Goal: Information Seeking & Learning: Learn about a topic

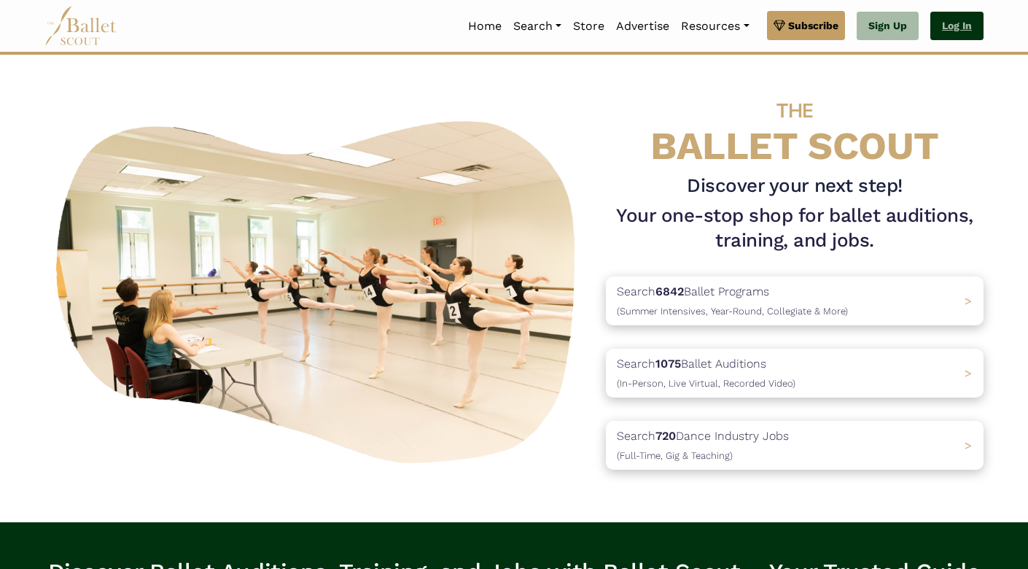
click at [963, 26] on link "Log In" at bounding box center [957, 26] width 53 height 29
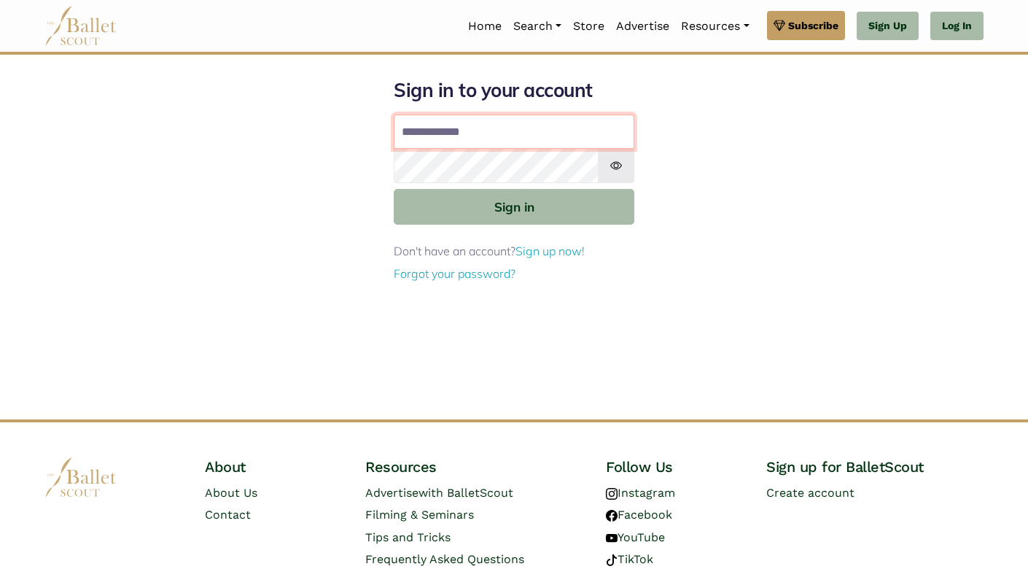
type input "**********"
click at [514, 206] on button "Sign in" at bounding box center [514, 207] width 241 height 36
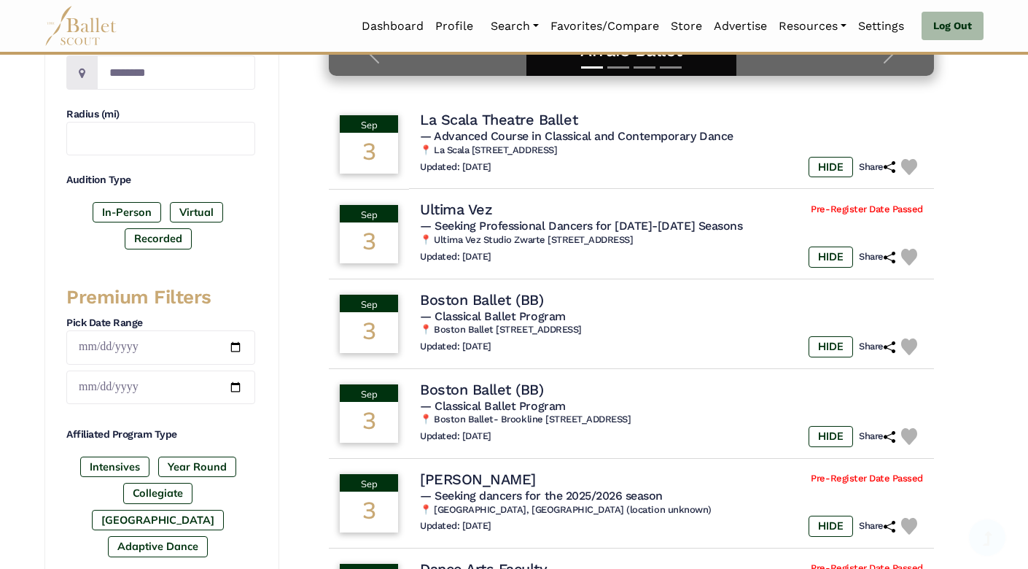
scroll to position [381, 0]
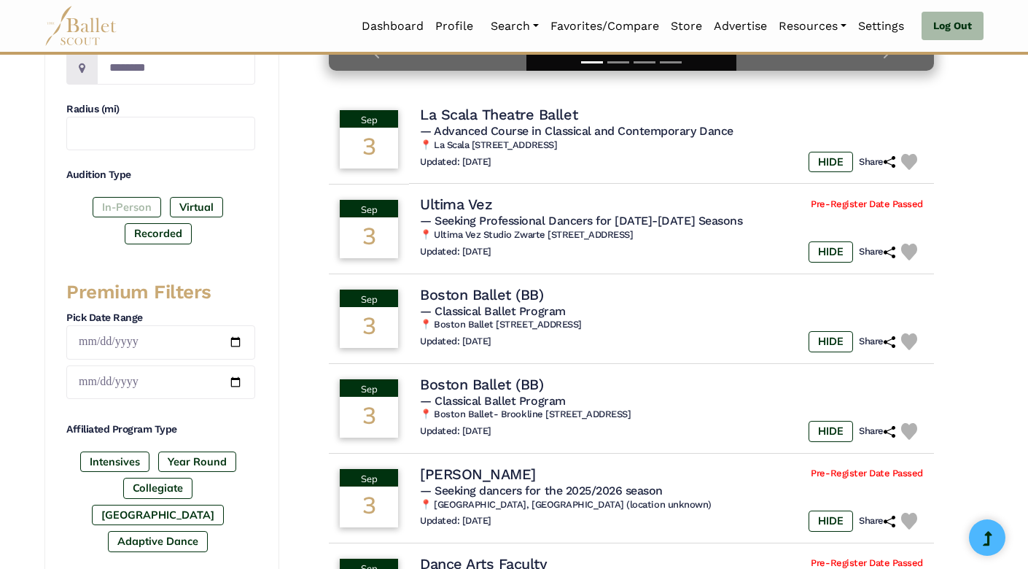
click at [123, 206] on label "In-Person" at bounding box center [127, 207] width 69 height 20
click at [166, 233] on label "Recorded" at bounding box center [158, 233] width 67 height 20
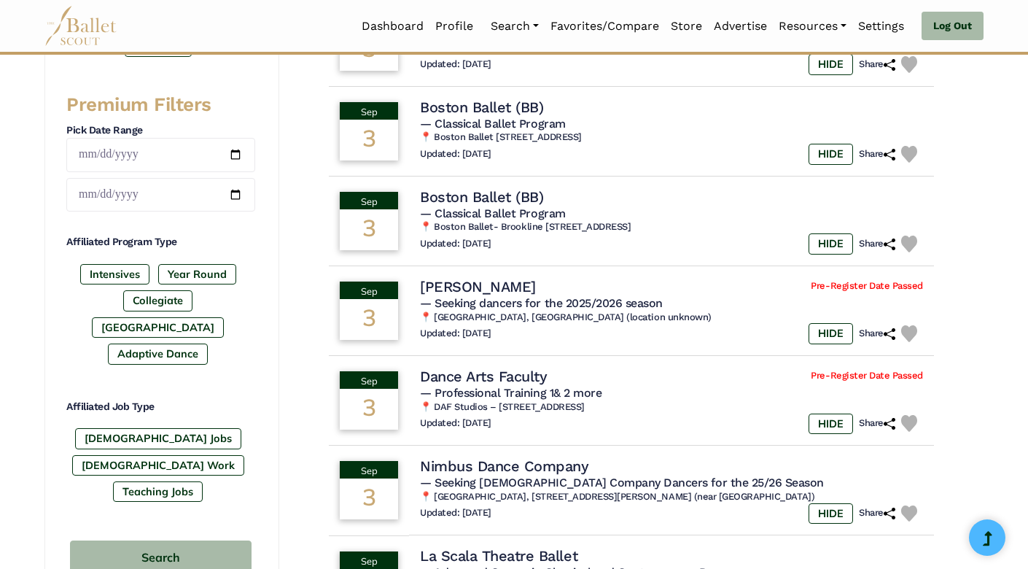
scroll to position [580, 0]
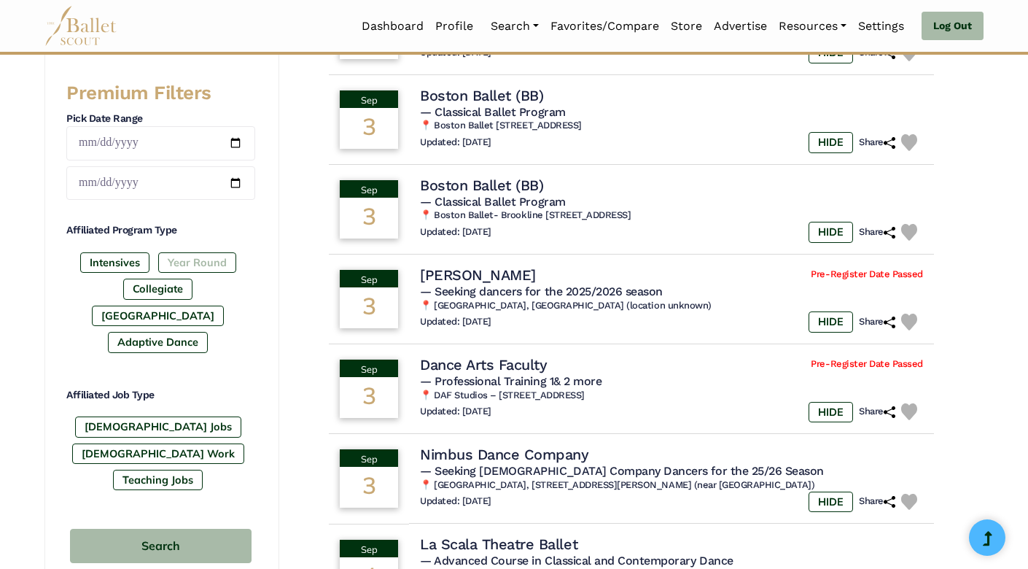
click at [193, 269] on label "Year Round" at bounding box center [197, 262] width 78 height 20
click at [185, 272] on label "Year Round" at bounding box center [197, 262] width 78 height 20
click at [173, 306] on label "[GEOGRAPHIC_DATA]" at bounding box center [158, 316] width 132 height 20
click at [189, 270] on label "Year Round" at bounding box center [197, 262] width 78 height 20
click at [117, 416] on label "[DEMOGRAPHIC_DATA] Jobs" at bounding box center [158, 426] width 166 height 20
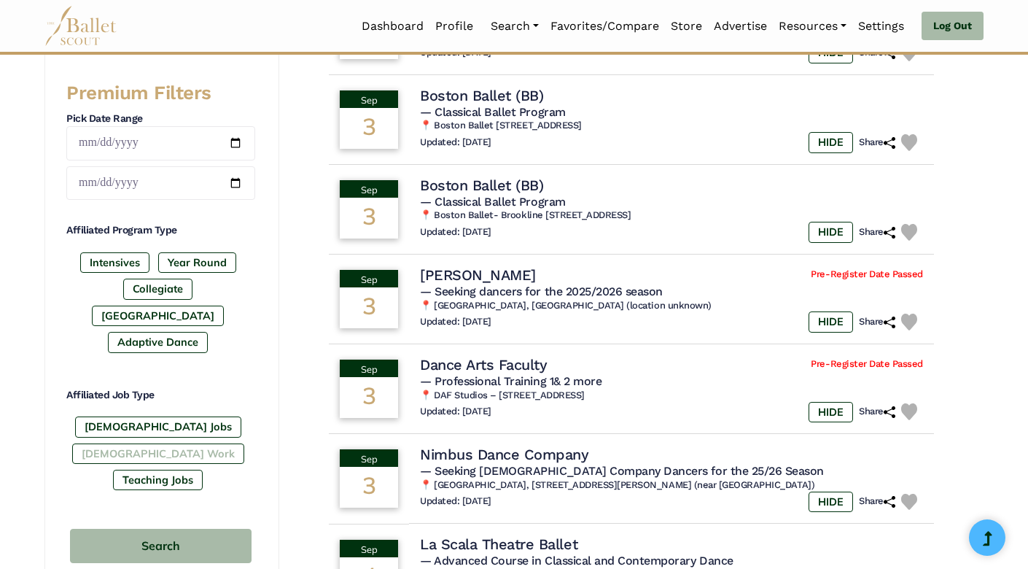
click at [196, 443] on label "[DEMOGRAPHIC_DATA] Work" at bounding box center [158, 453] width 172 height 20
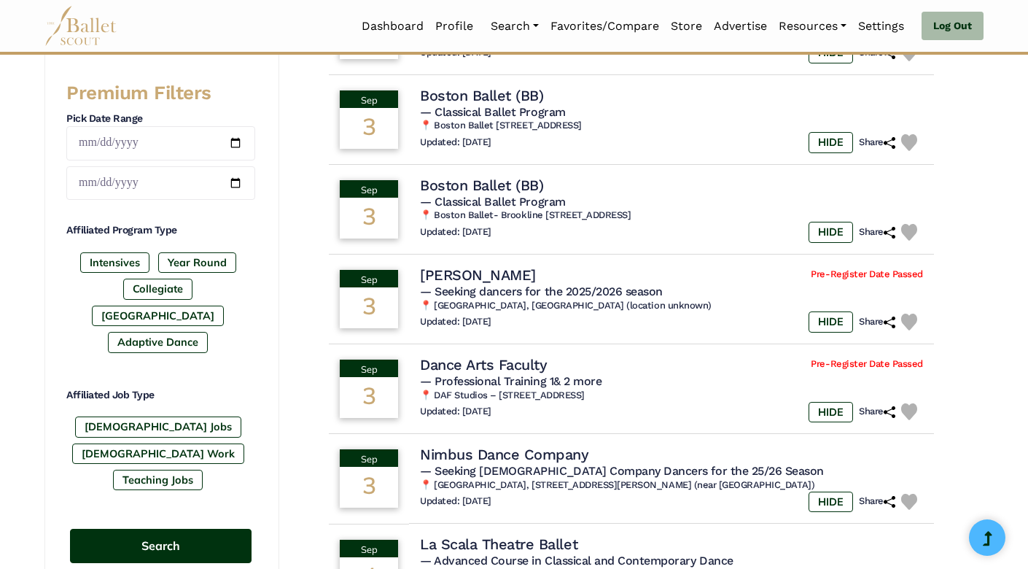
click at [167, 529] on button "Search" at bounding box center [161, 546] width 182 height 34
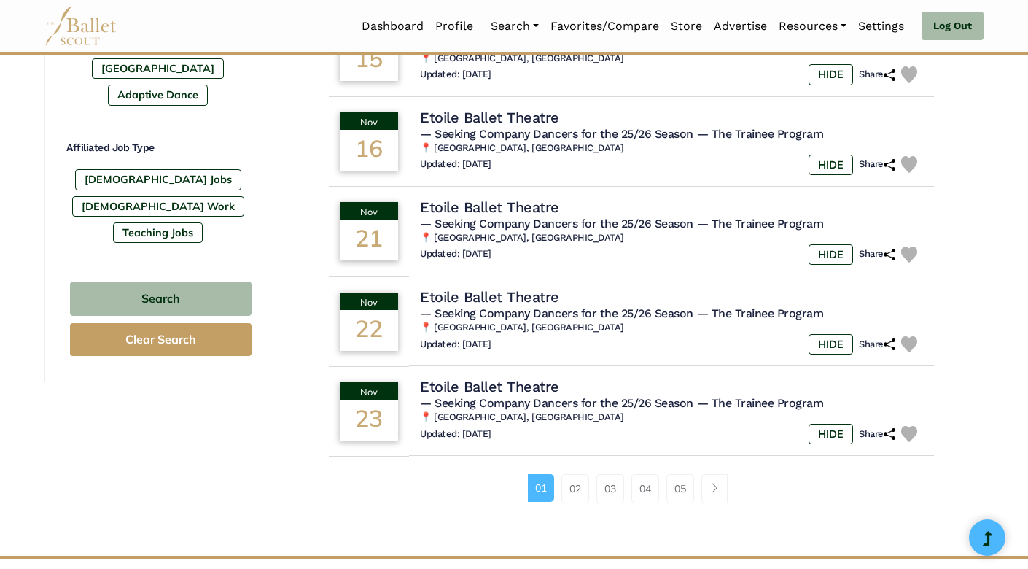
scroll to position [839, 0]
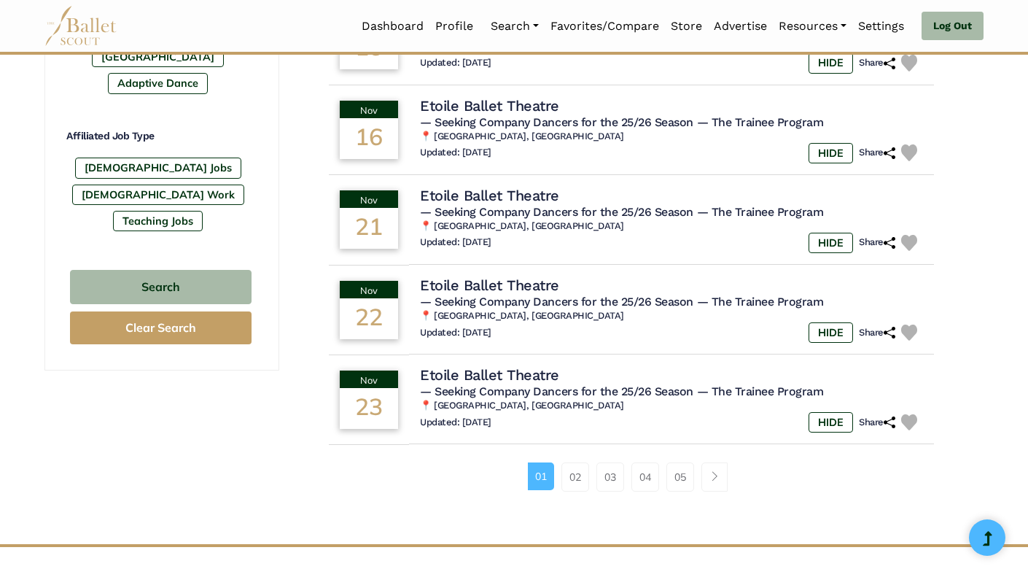
click at [559, 467] on li "01" at bounding box center [545, 476] width 34 height 29
click at [569, 466] on link "02" at bounding box center [576, 476] width 28 height 29
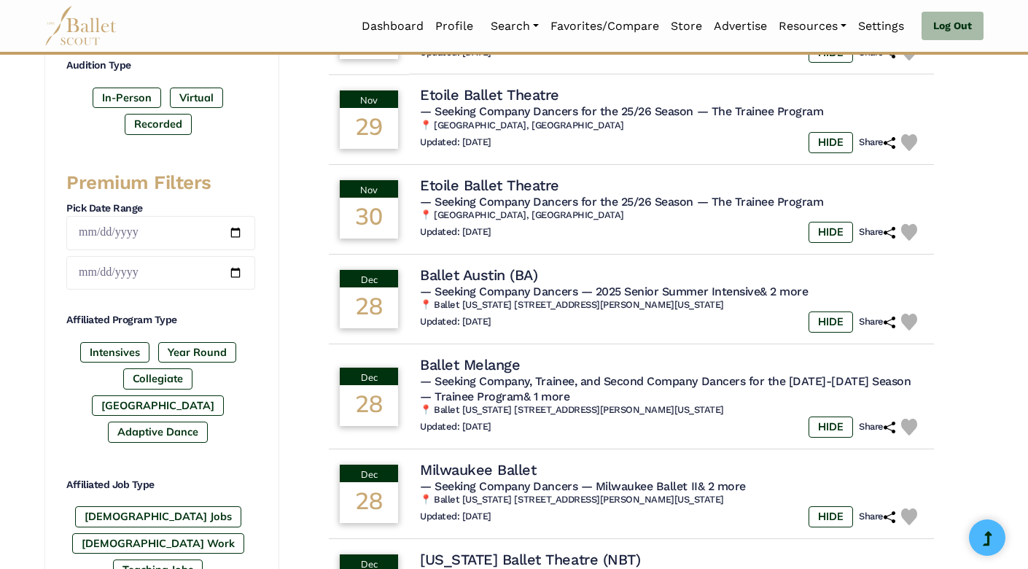
scroll to position [490, 0]
click at [197, 355] on label "Year Round" at bounding box center [197, 352] width 78 height 20
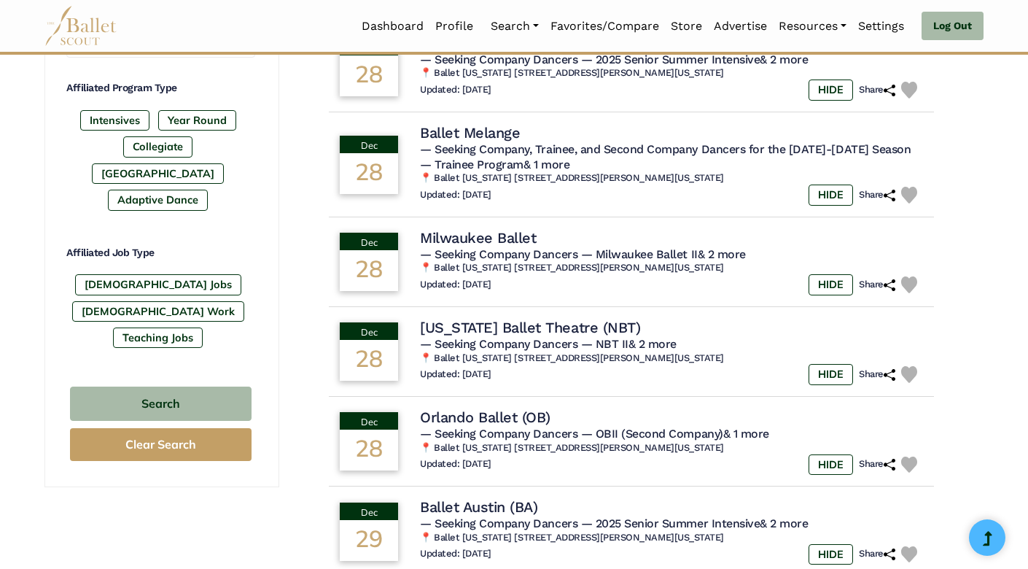
scroll to position [745, 0]
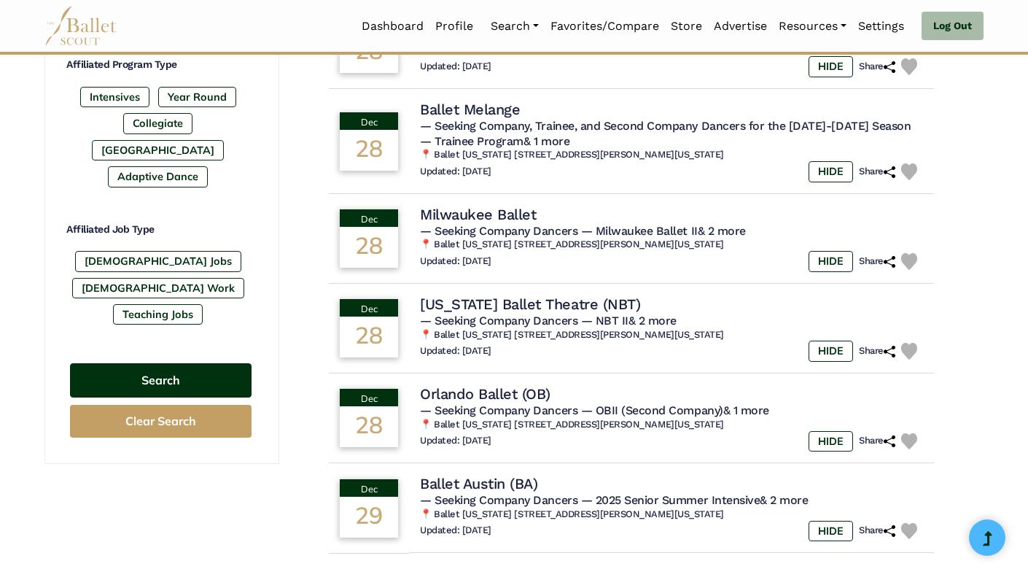
click at [185, 363] on button "Search" at bounding box center [161, 380] width 182 height 34
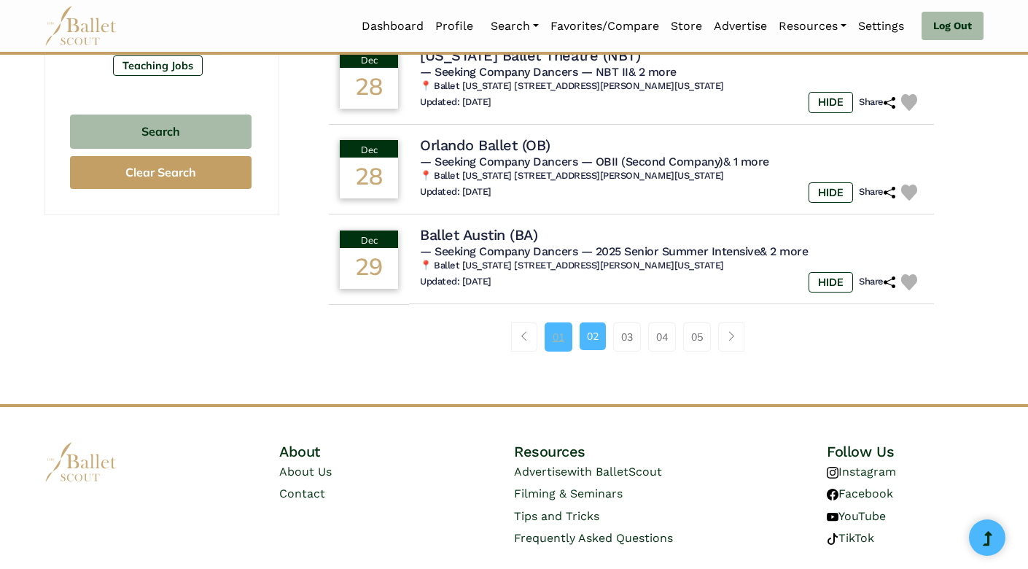
scroll to position [986, 0]
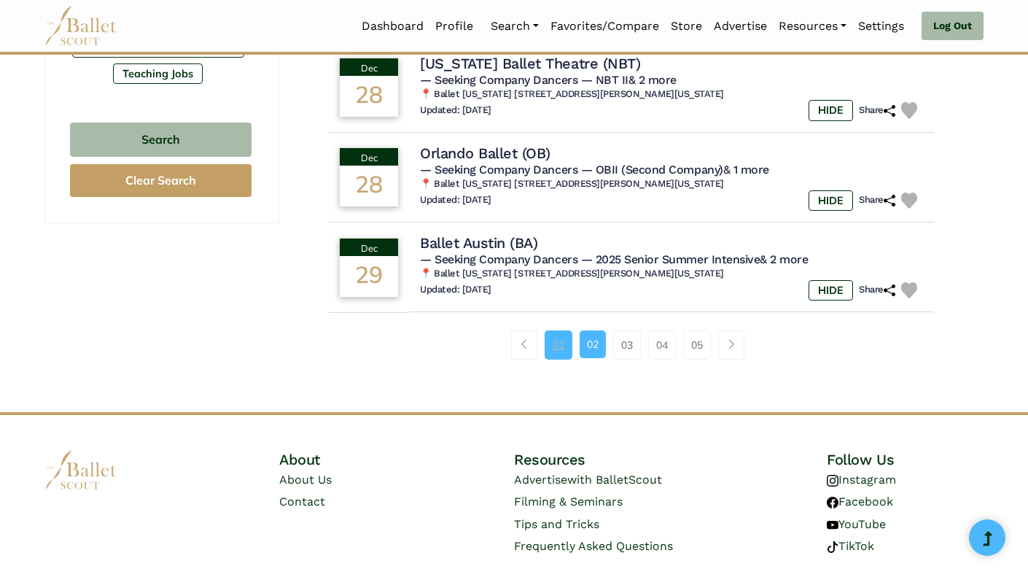
click at [549, 333] on link "01" at bounding box center [559, 344] width 28 height 29
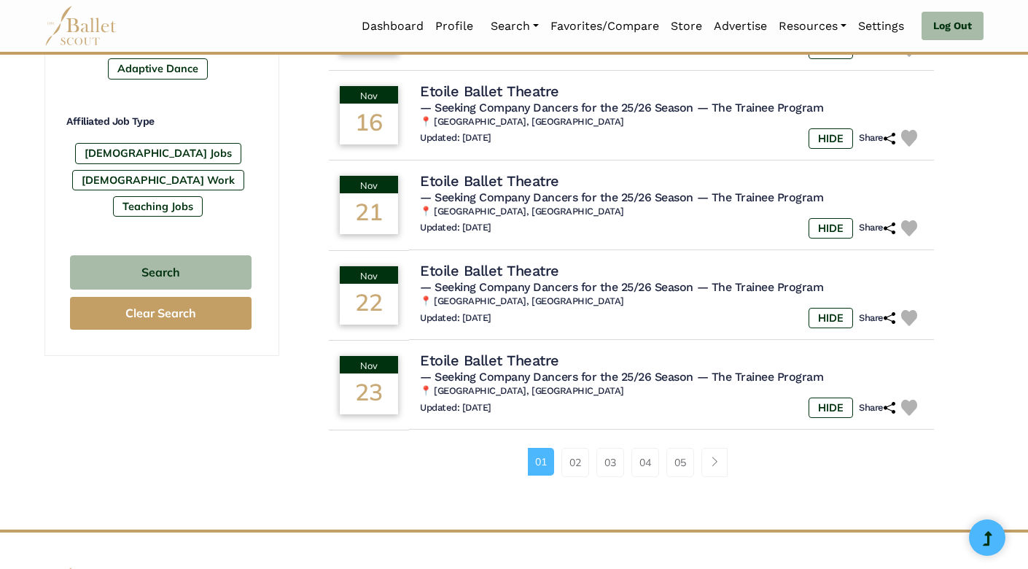
scroll to position [903, 0]
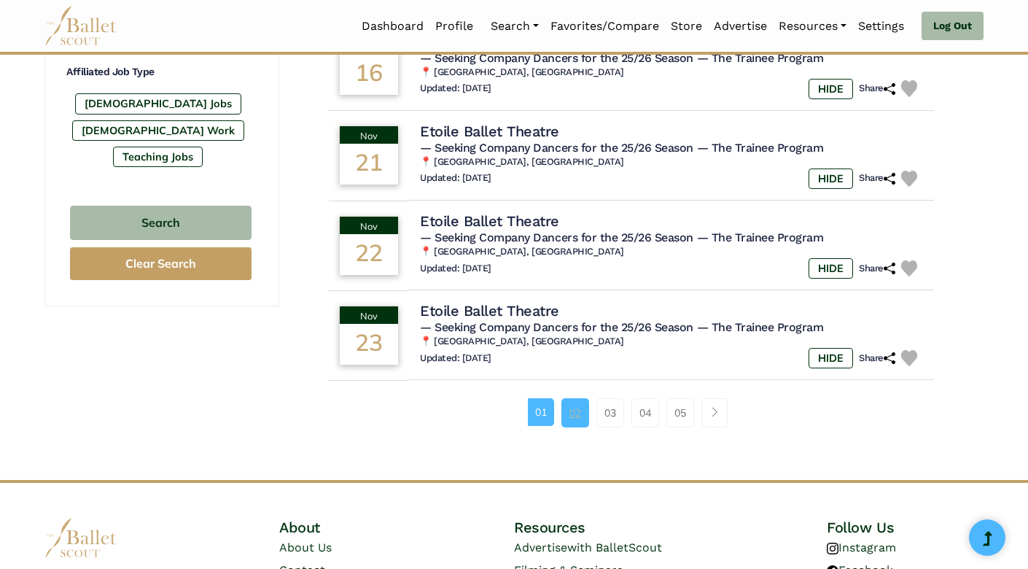
click at [578, 401] on link "02" at bounding box center [576, 412] width 28 height 29
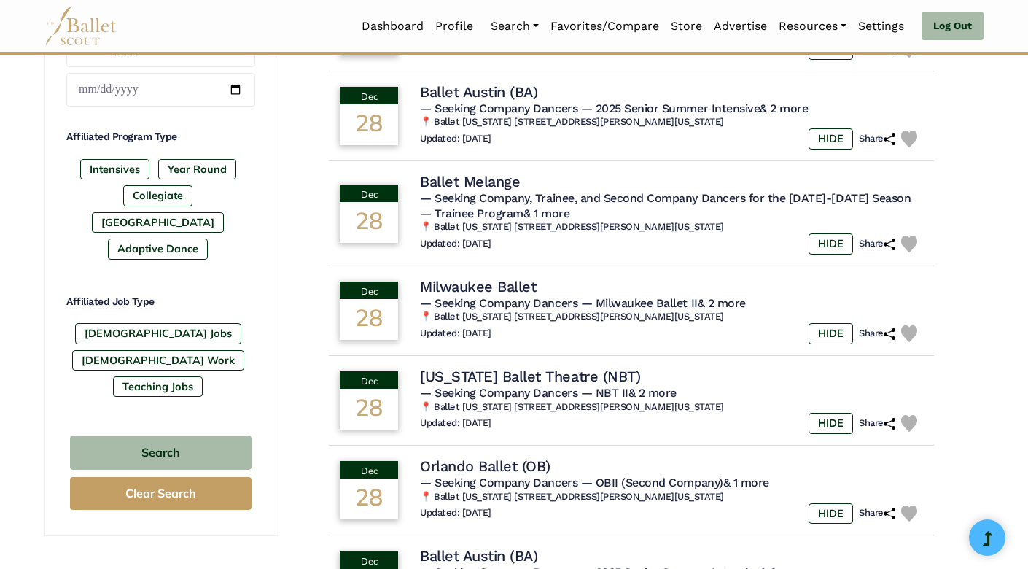
scroll to position [684, 0]
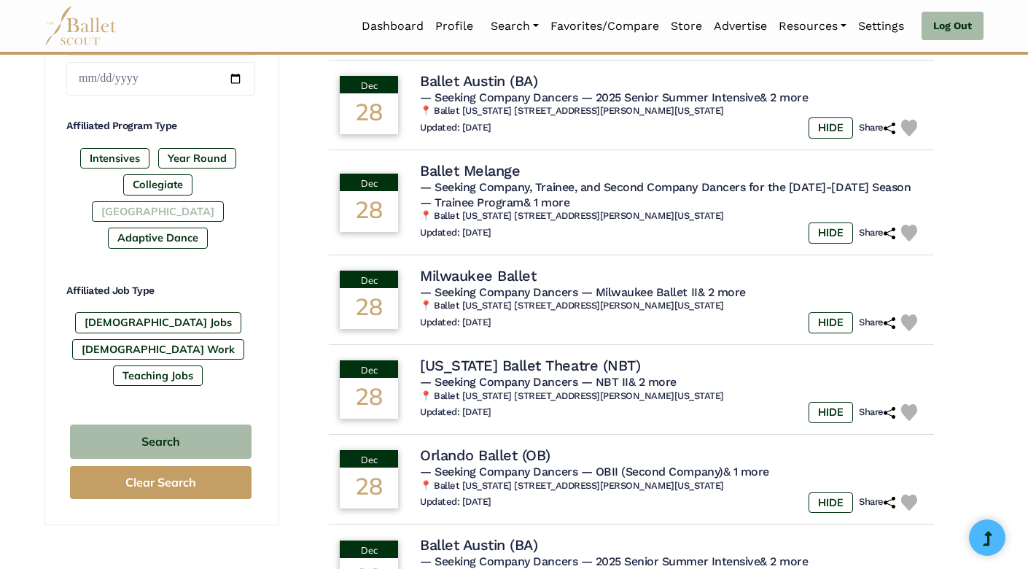
click at [203, 201] on label "[GEOGRAPHIC_DATA]" at bounding box center [158, 211] width 132 height 20
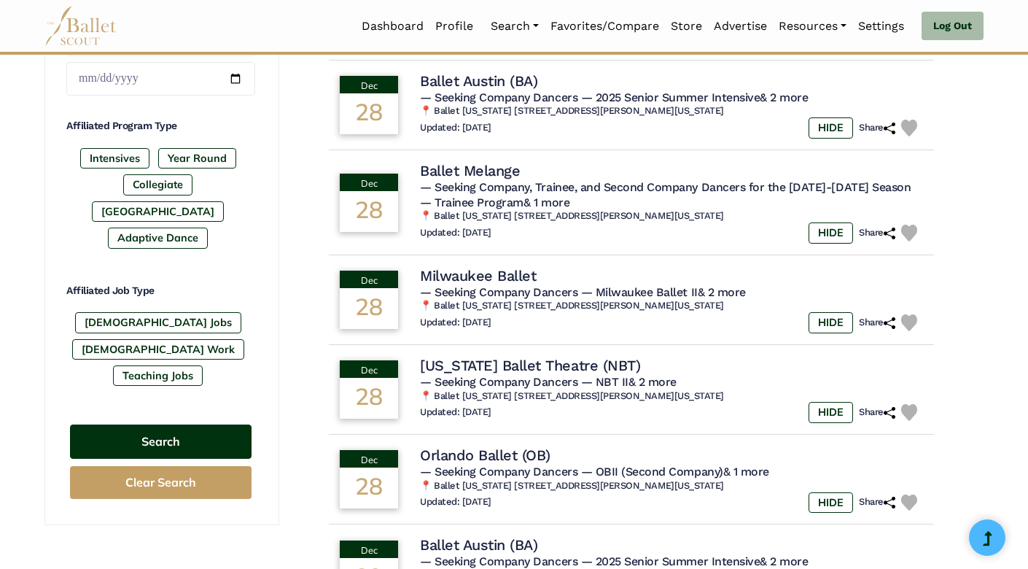
click at [174, 424] on button "Search" at bounding box center [161, 441] width 182 height 34
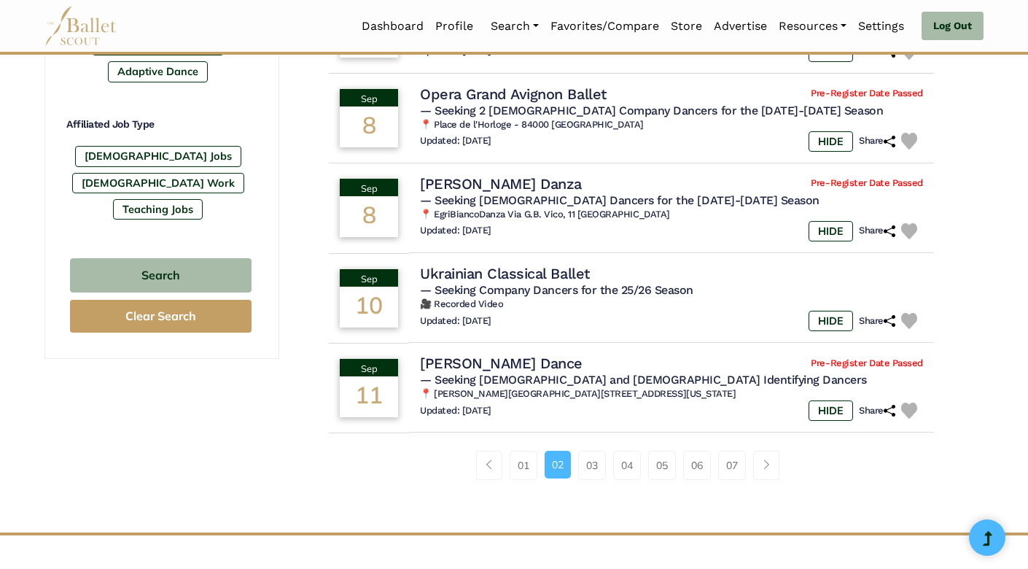
scroll to position [882, 0]
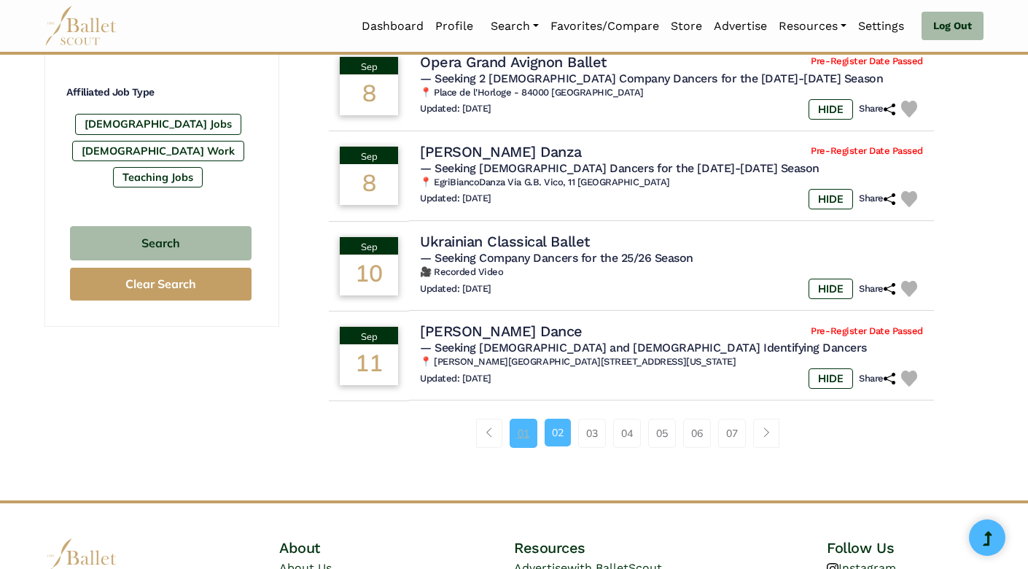
click at [523, 423] on link "01" at bounding box center [524, 433] width 28 height 29
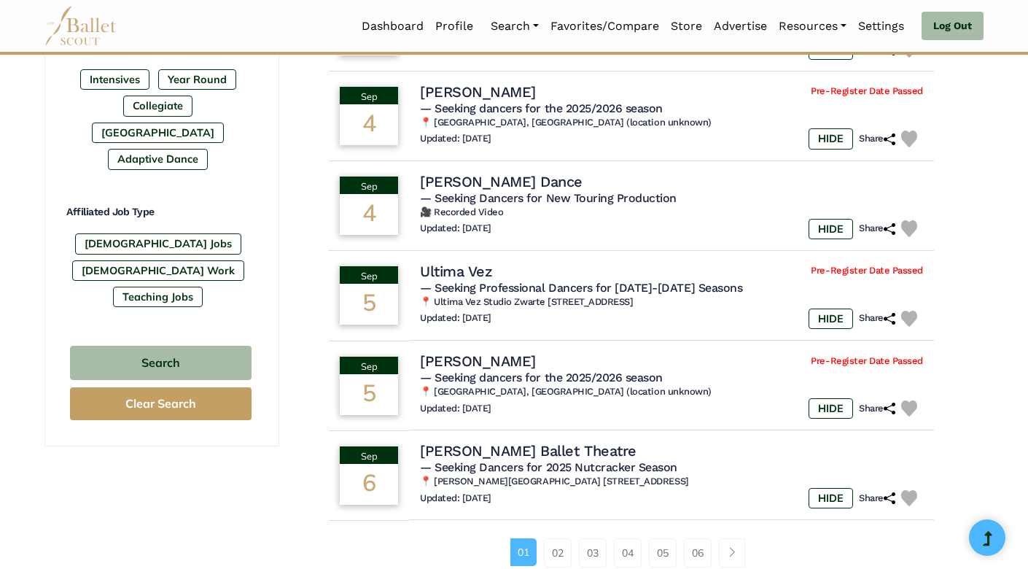
scroll to position [774, 0]
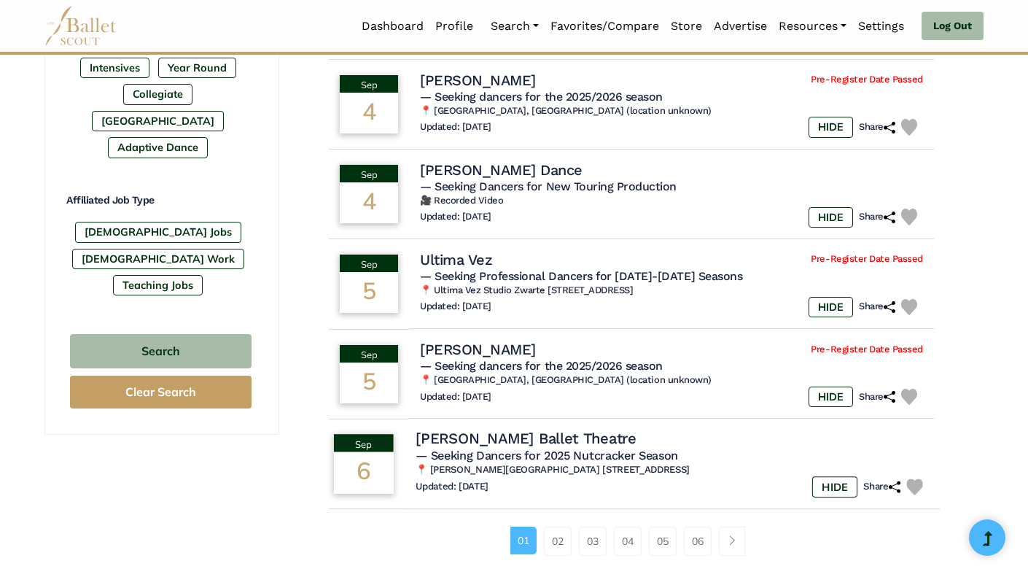
click at [397, 449] on td "[DATE]" at bounding box center [364, 464] width 82 height 92
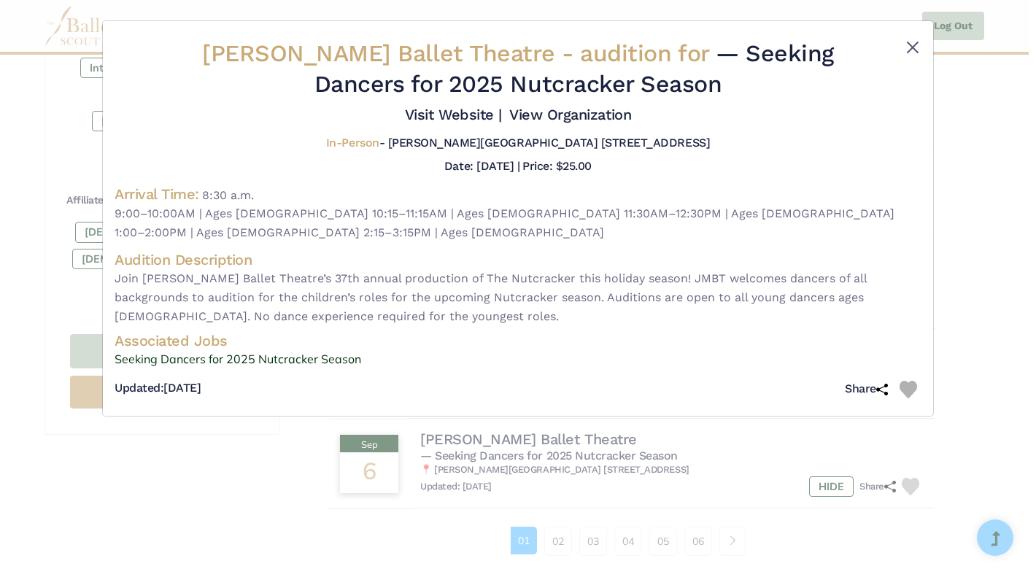
click at [910, 43] on button "Close" at bounding box center [913, 48] width 18 height 18
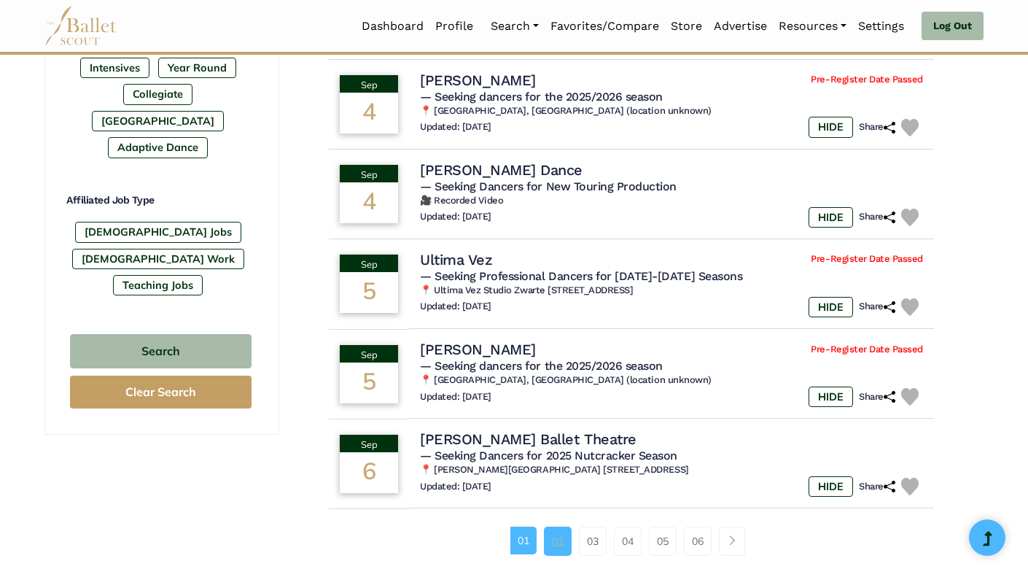
click at [556, 527] on link "02" at bounding box center [558, 541] width 28 height 29
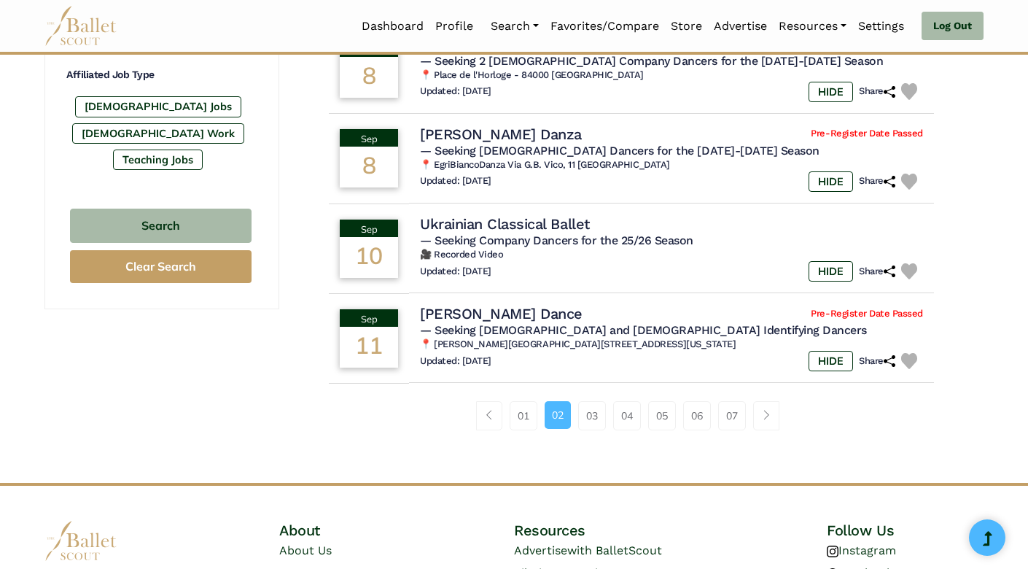
scroll to position [906, 0]
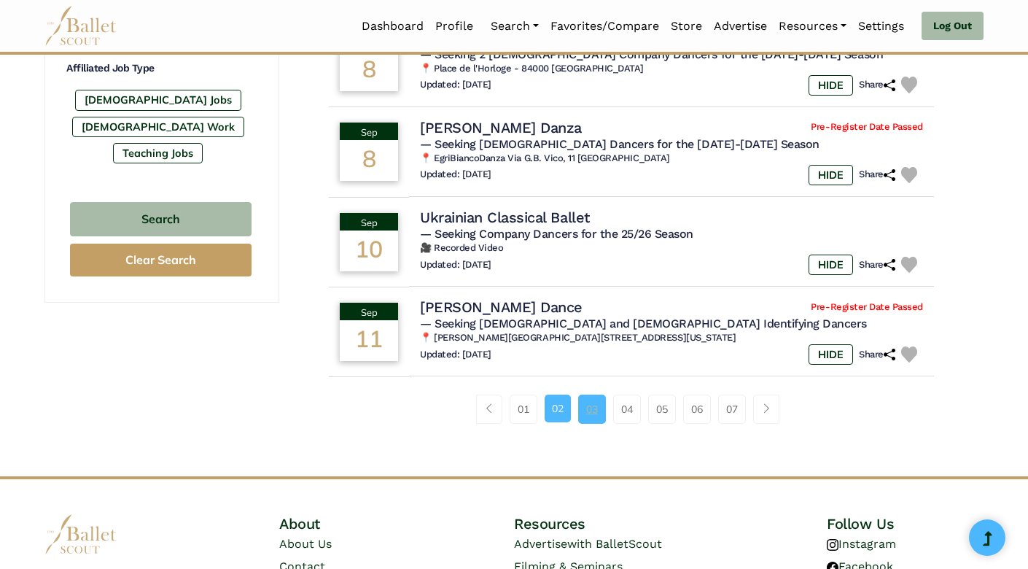
click at [592, 396] on link "03" at bounding box center [592, 409] width 28 height 29
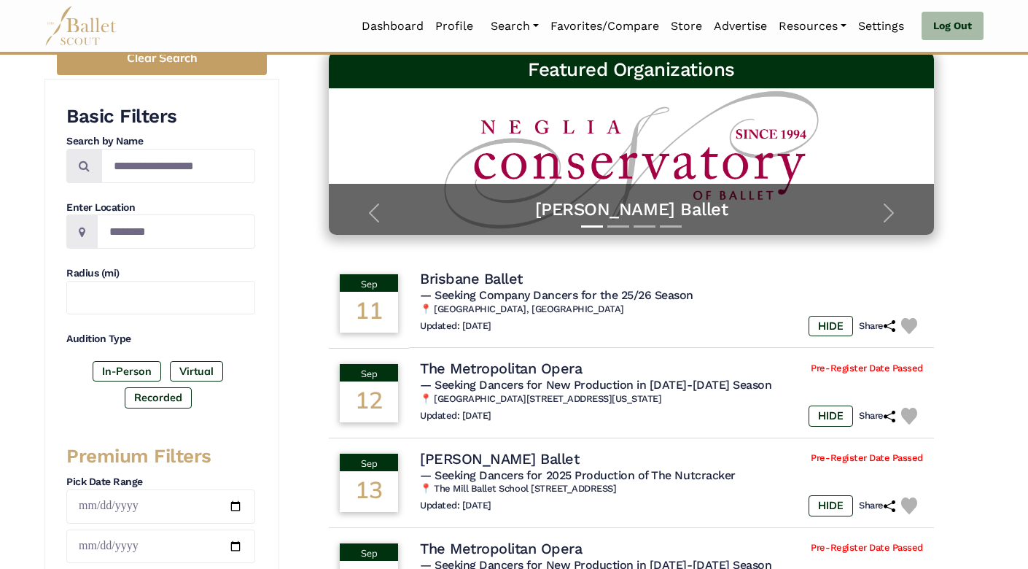
scroll to position [221, 0]
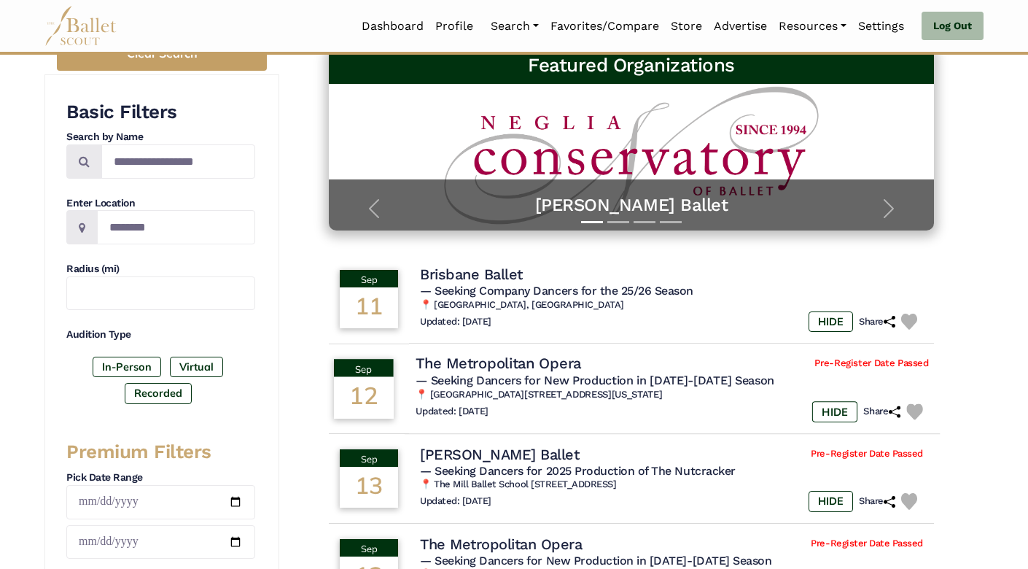
click at [405, 387] on td "Sep 12" at bounding box center [364, 389] width 82 height 92
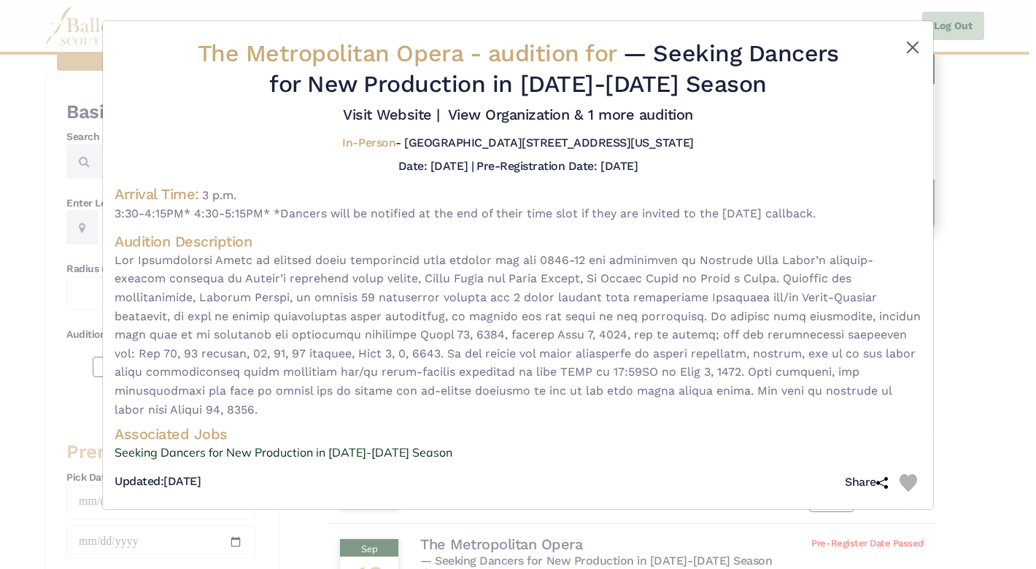
click at [909, 45] on button "Close" at bounding box center [913, 48] width 18 height 18
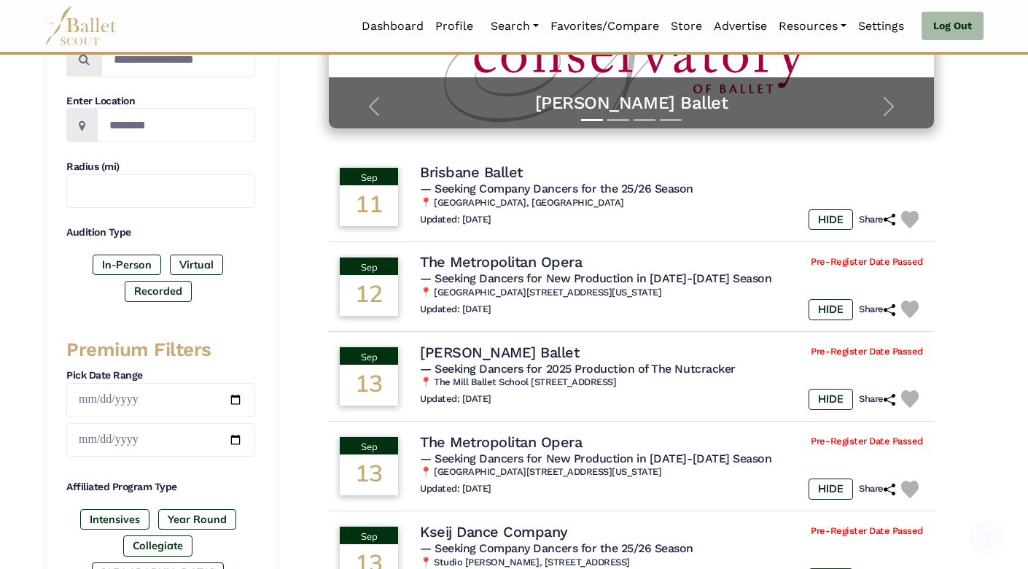
scroll to position [325, 0]
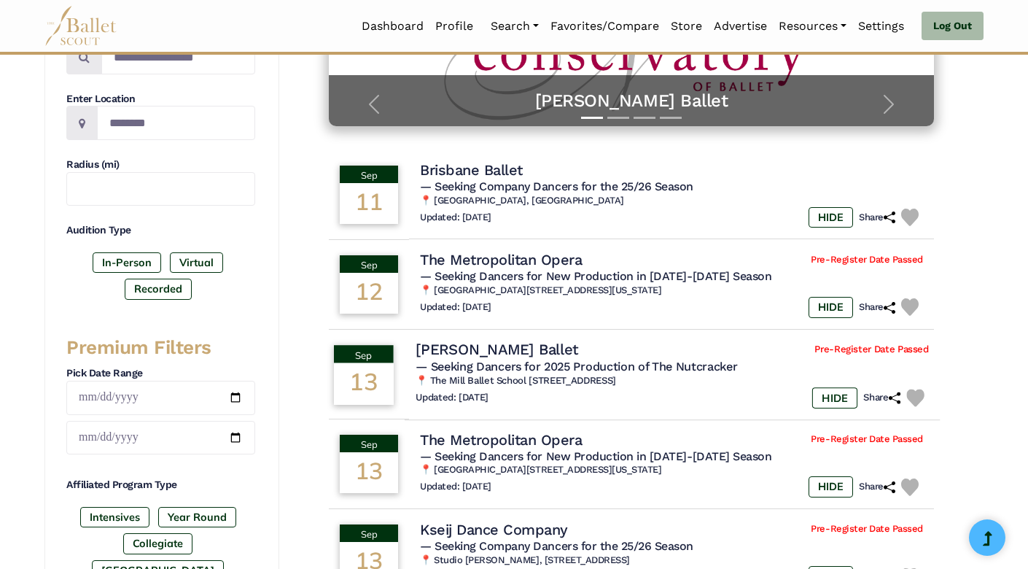
click at [405, 367] on td "Sep 13" at bounding box center [364, 374] width 82 height 92
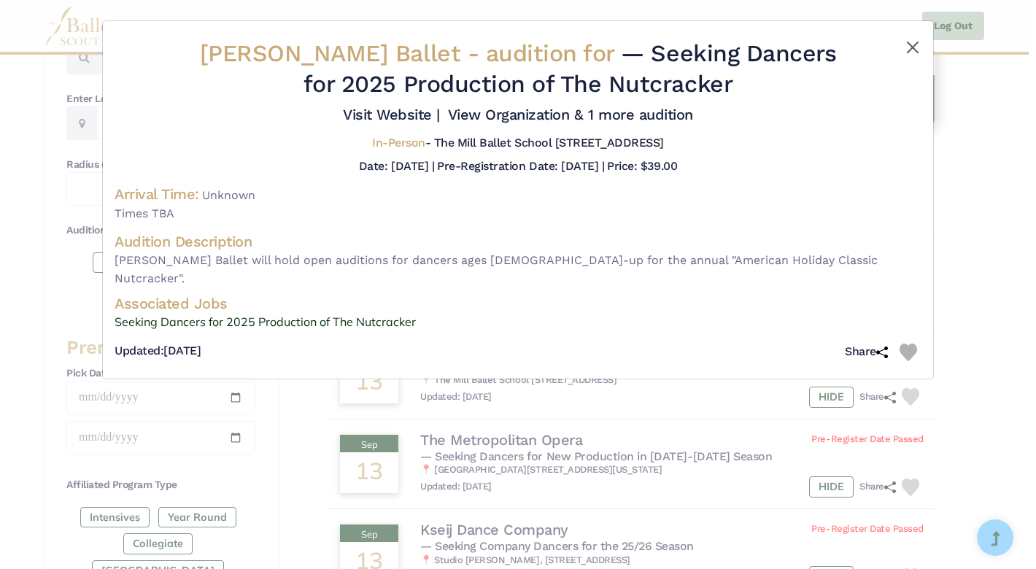
click at [914, 42] on button "Close" at bounding box center [913, 48] width 18 height 18
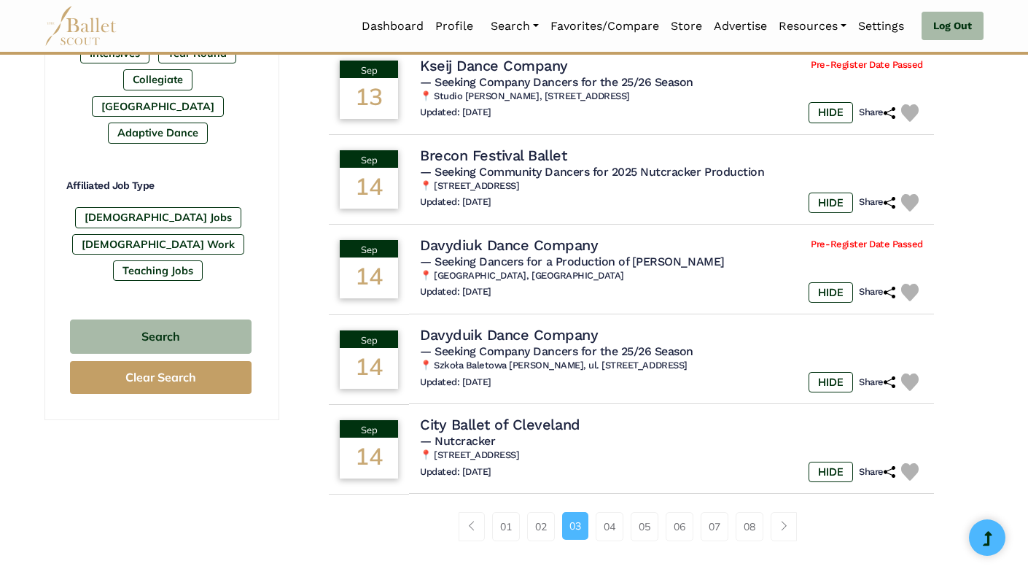
scroll to position [804, 0]
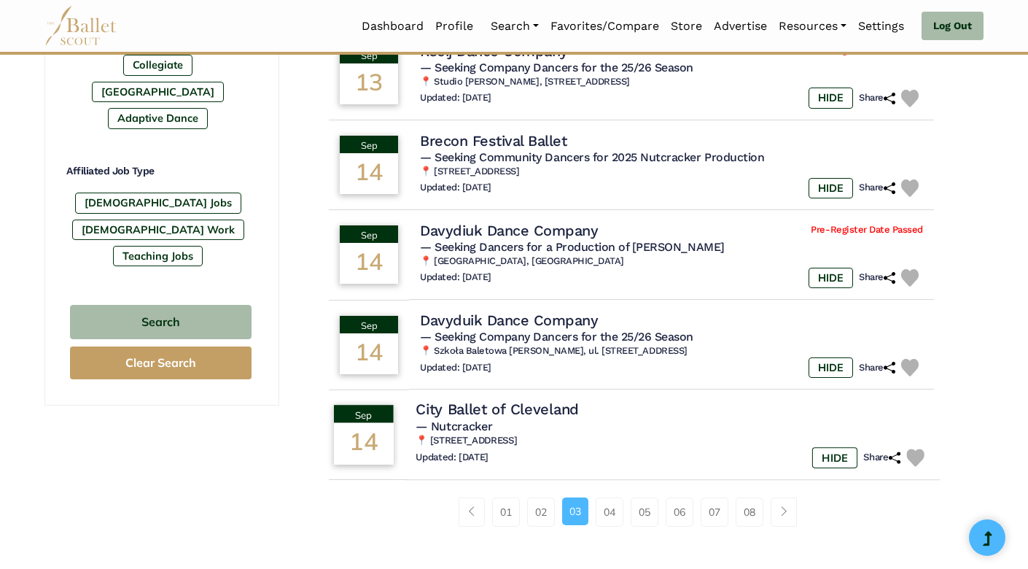
click at [543, 419] on h5 "— Nutcracker" at bounding box center [672, 426] width 513 height 15
click at [500, 400] on h4 "City Ballet of Cleveland" at bounding box center [497, 410] width 163 height 20
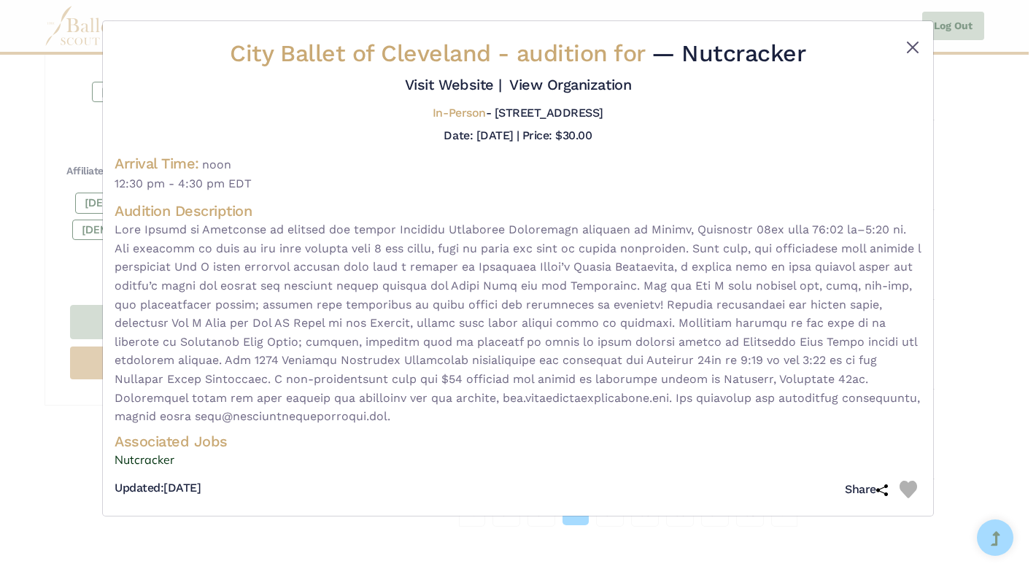
click at [915, 50] on button "Close" at bounding box center [913, 48] width 18 height 18
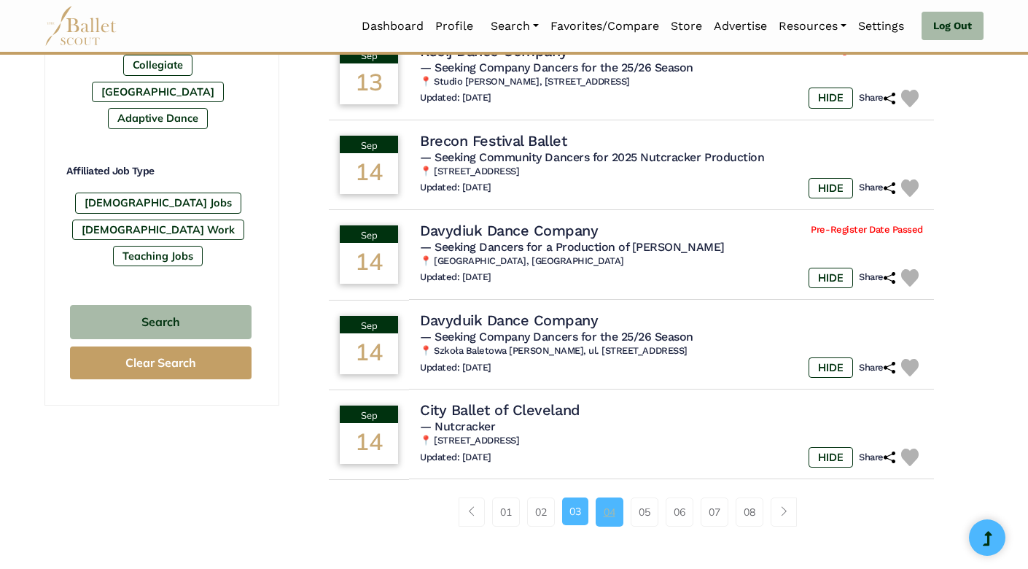
click at [605, 498] on link "04" at bounding box center [610, 511] width 28 height 29
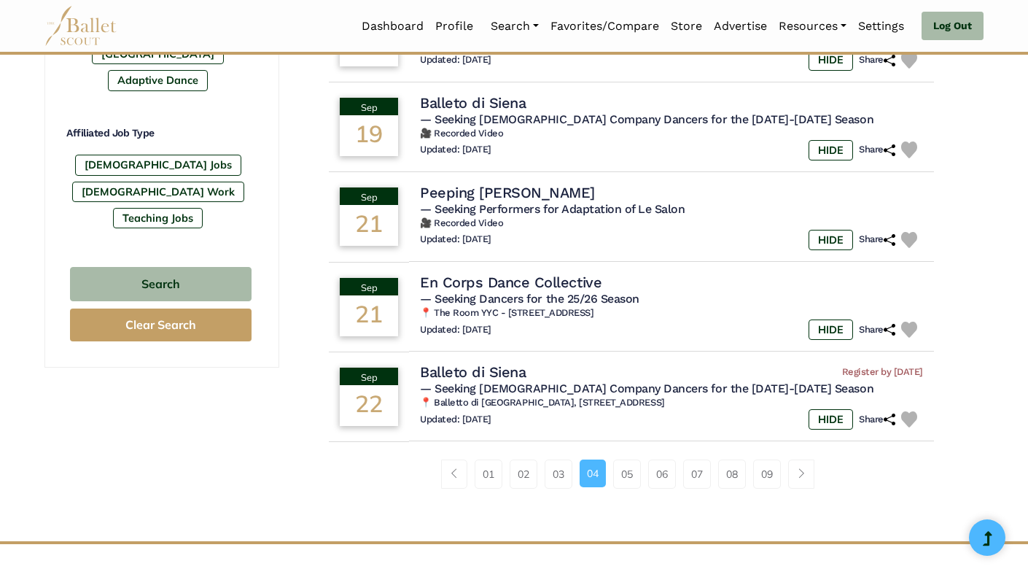
scroll to position [860, 0]
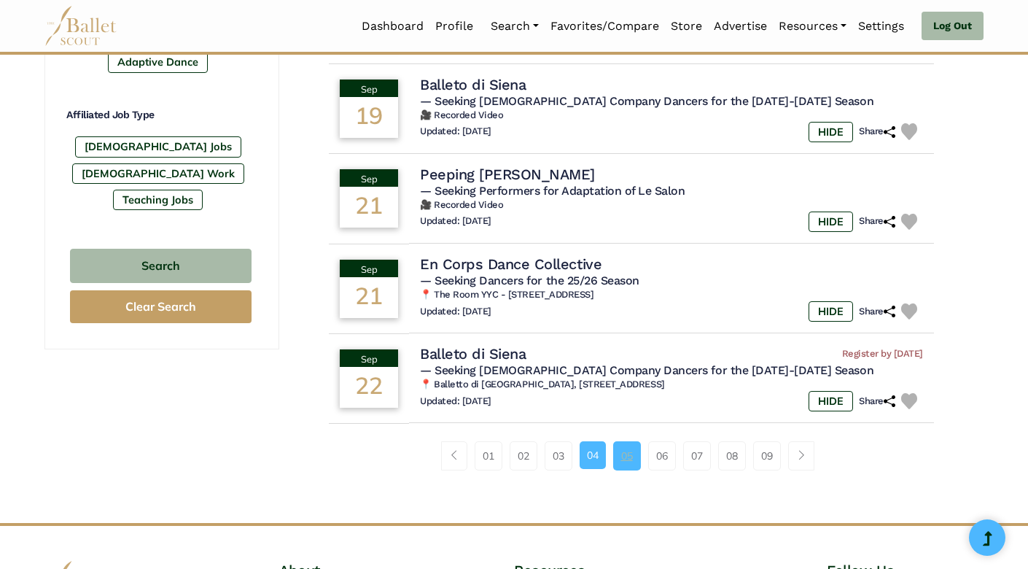
click at [628, 442] on link "05" at bounding box center [627, 455] width 28 height 29
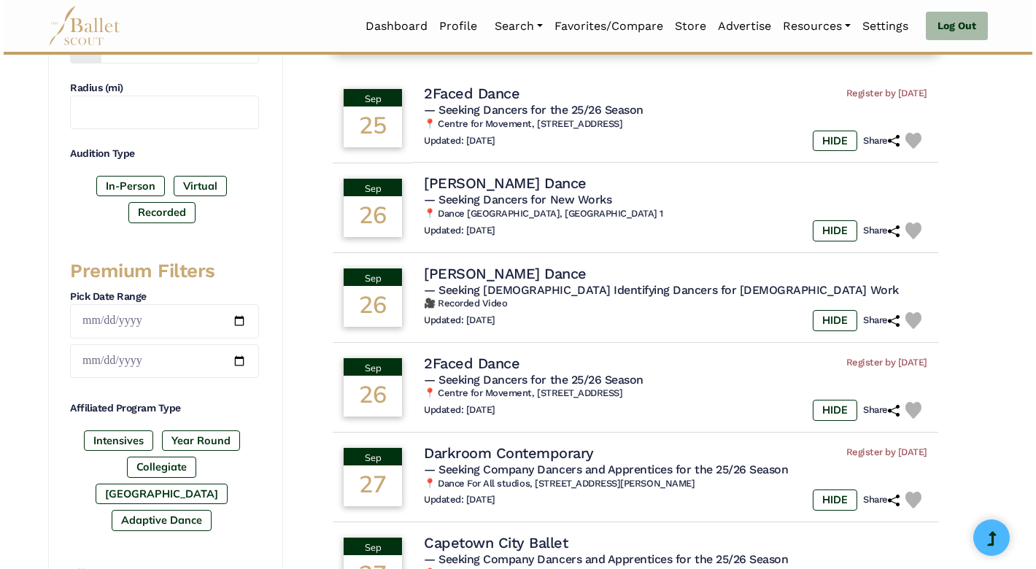
scroll to position [402, 0]
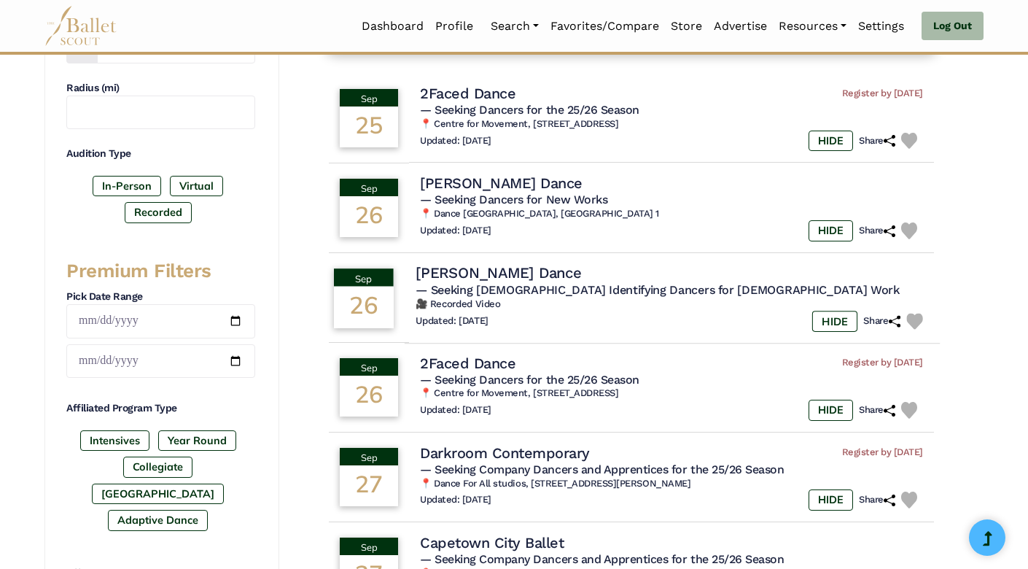
click at [392, 289] on div "26" at bounding box center [364, 307] width 60 height 42
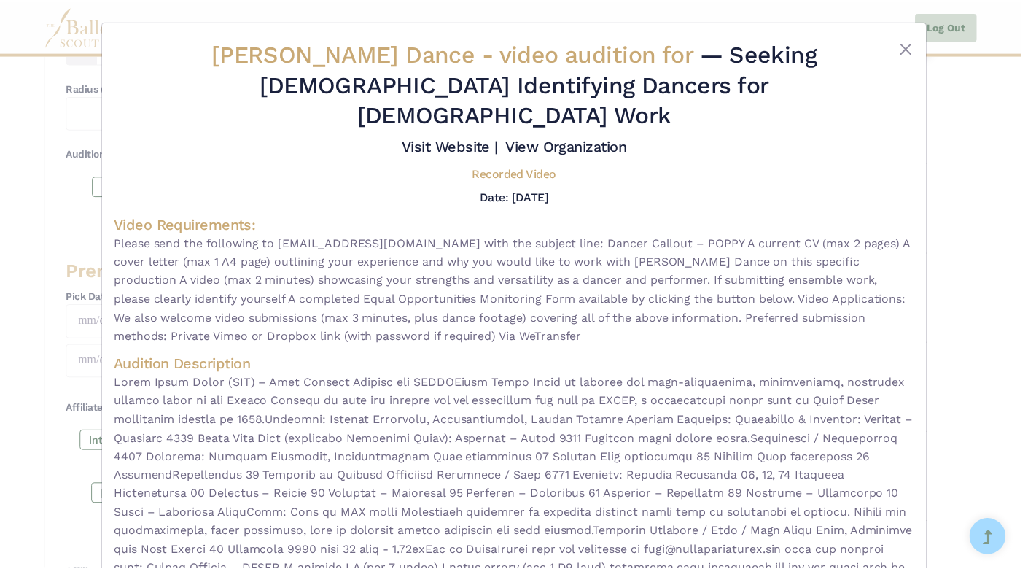
scroll to position [0, 0]
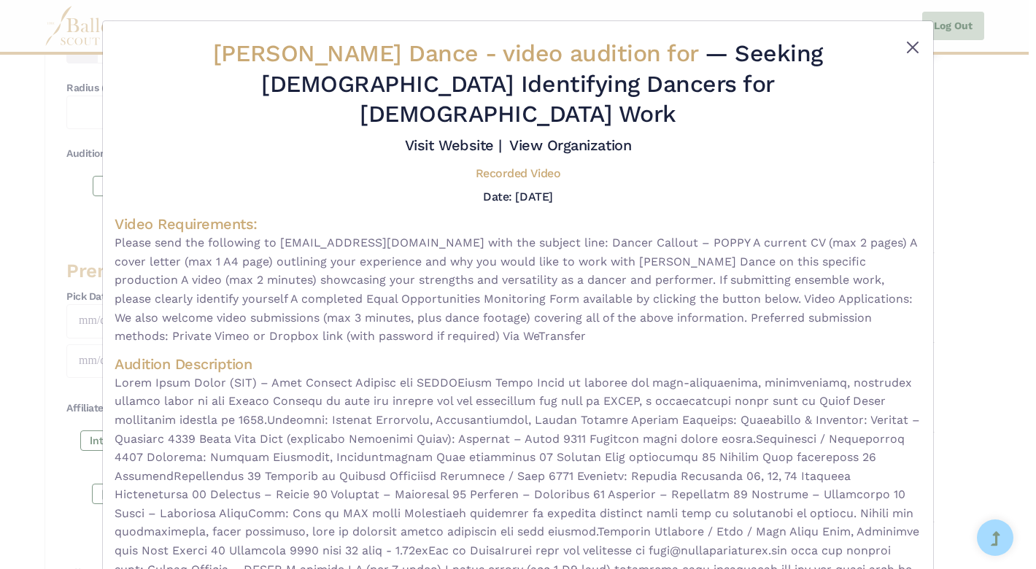
click at [909, 49] on button "Close" at bounding box center [913, 48] width 18 height 18
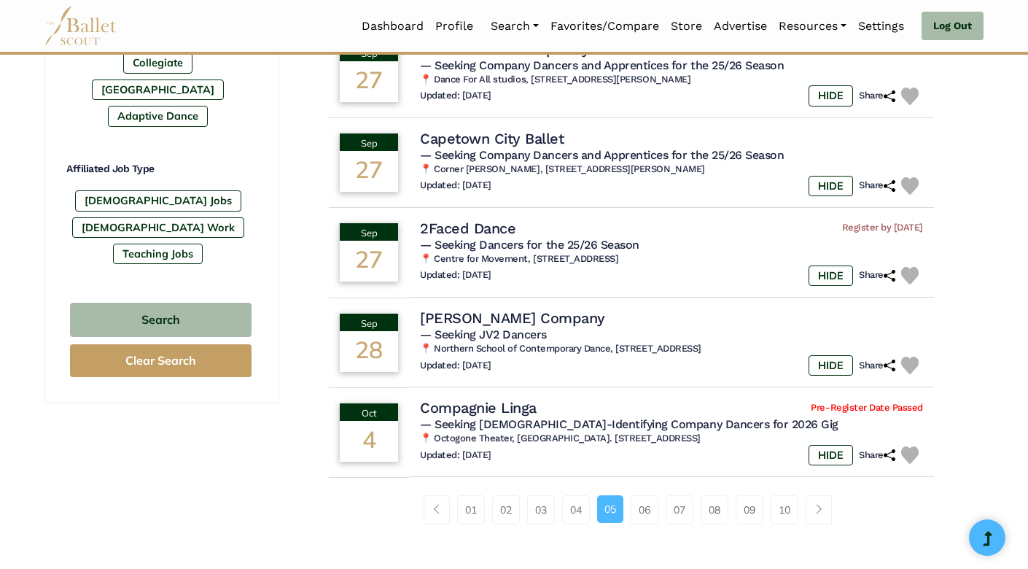
scroll to position [814, 0]
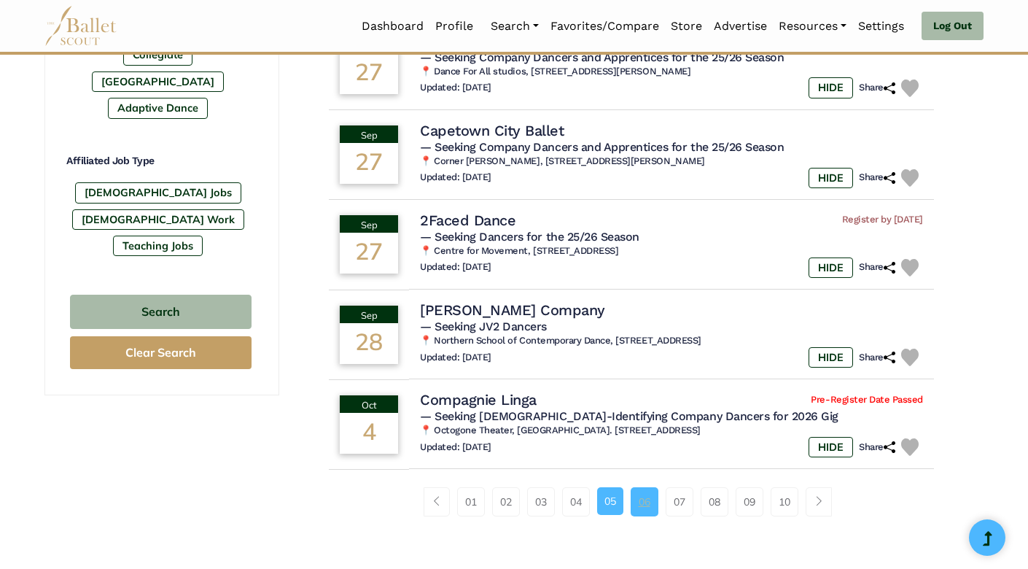
click at [643, 497] on link "06" at bounding box center [645, 501] width 28 height 29
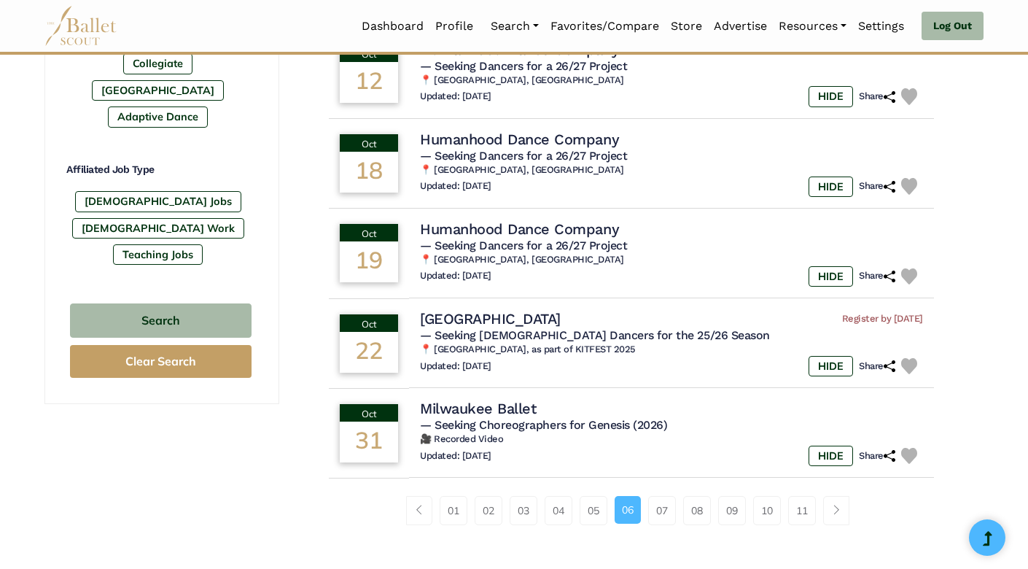
scroll to position [851, 0]
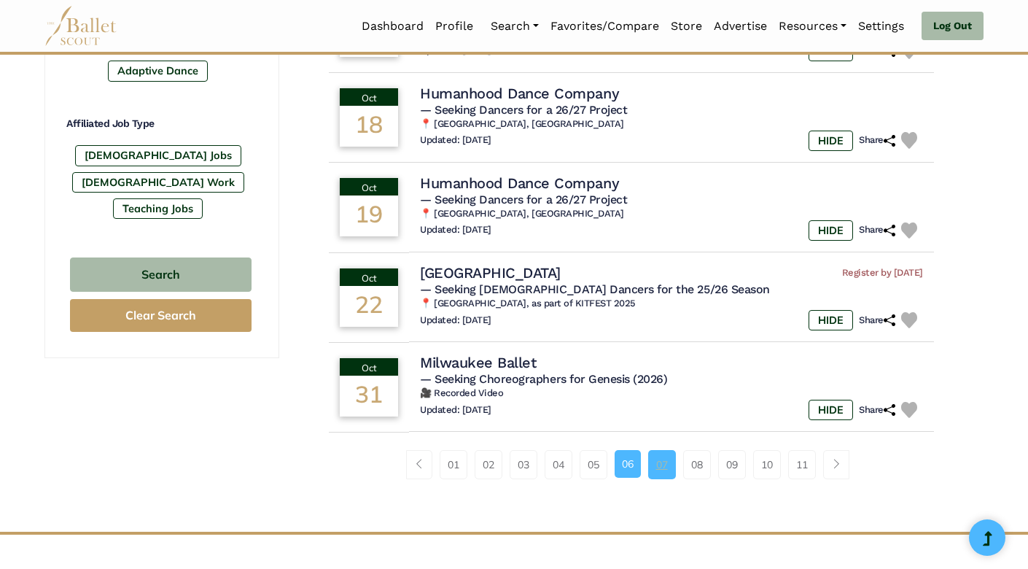
click at [656, 457] on link "07" at bounding box center [662, 464] width 28 height 29
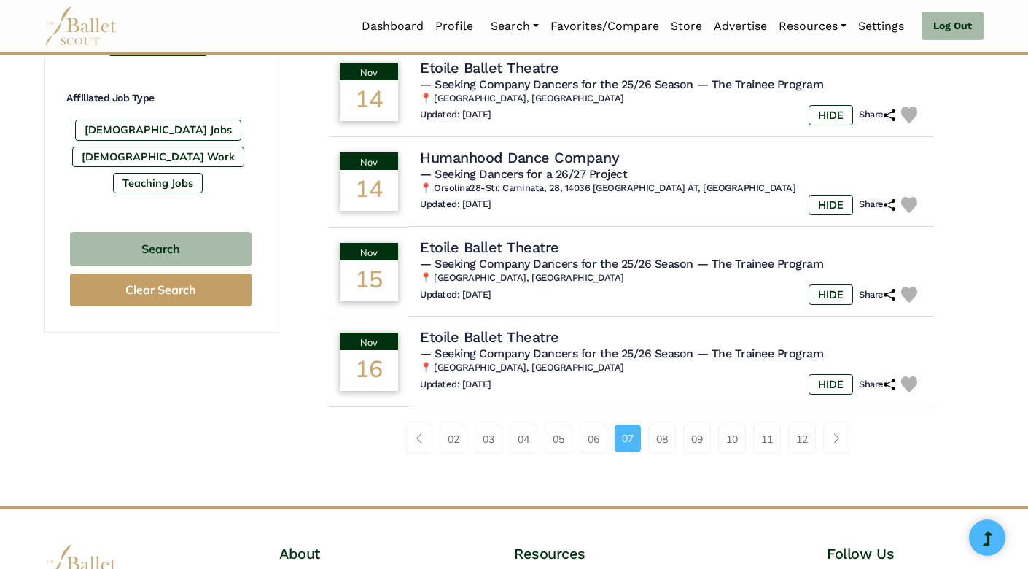
scroll to position [886, 0]
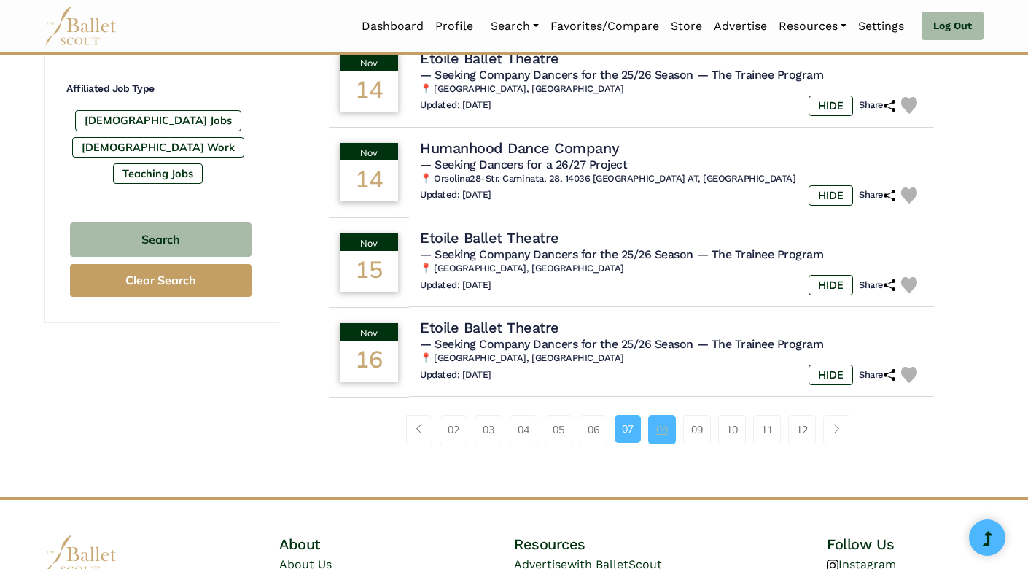
click at [664, 415] on link "08" at bounding box center [662, 429] width 28 height 29
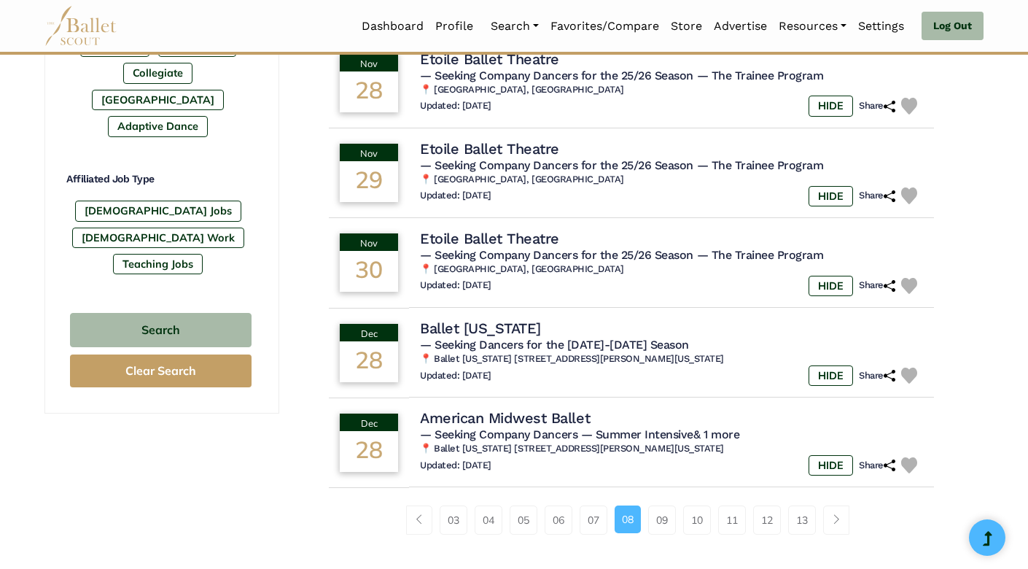
scroll to position [799, 0]
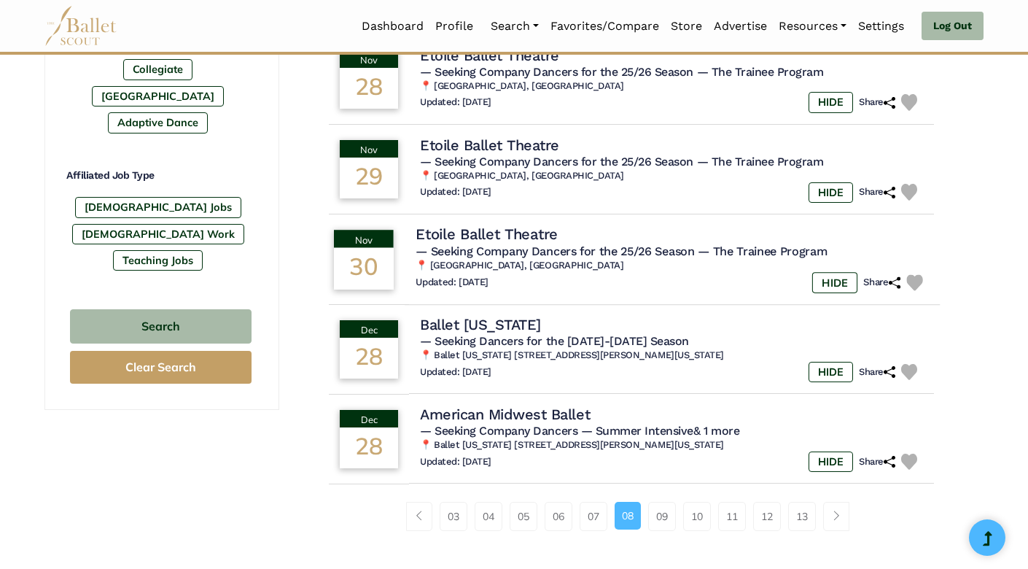
click at [574, 272] on div "Updated: [DATE] HIDE Share" at bounding box center [672, 282] width 513 height 21
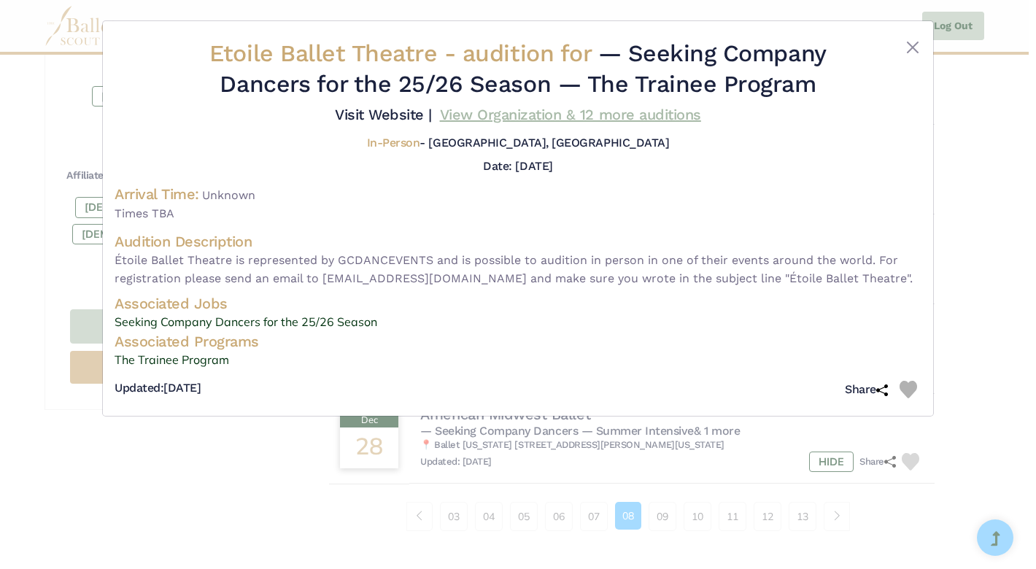
click at [489, 123] on link "View Organization & 12 more auditions" at bounding box center [570, 115] width 261 height 18
click at [432, 115] on link "Visit Website |" at bounding box center [383, 115] width 97 height 18
click at [917, 53] on button "Close" at bounding box center [913, 48] width 18 height 18
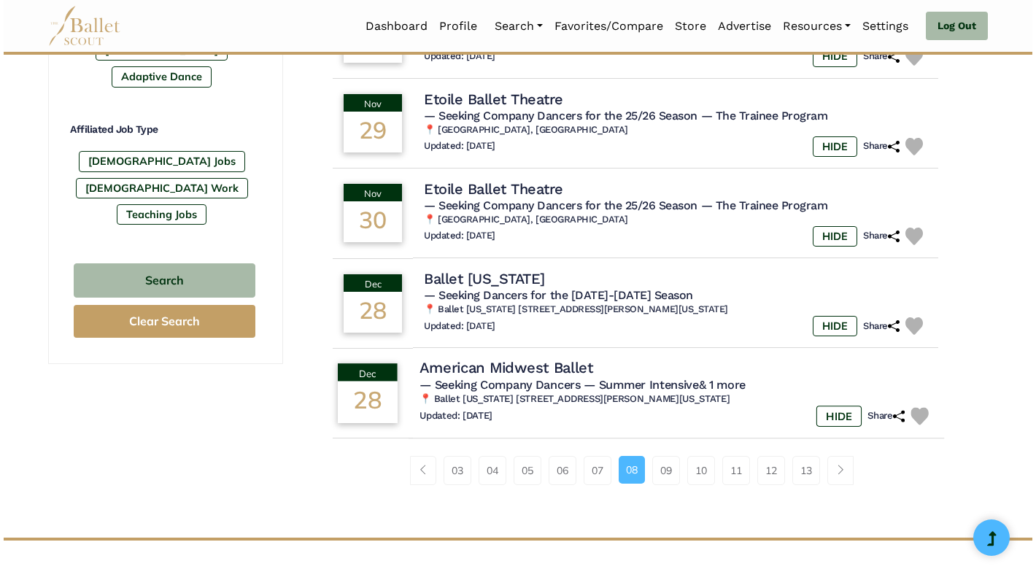
scroll to position [847, 0]
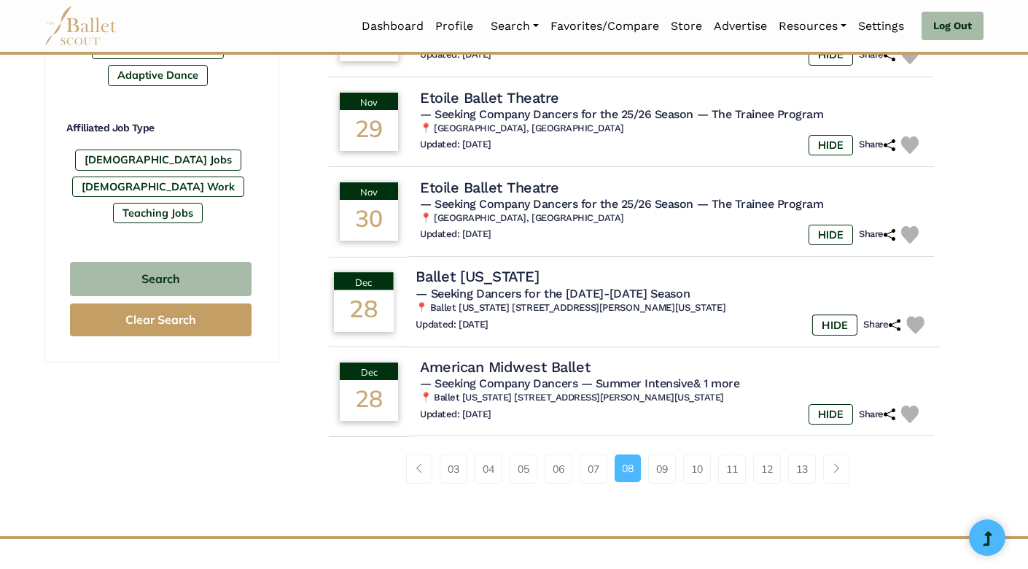
click at [601, 287] on span "— Seeking Dancers for the [DATE]-[DATE] Season" at bounding box center [553, 294] width 274 height 14
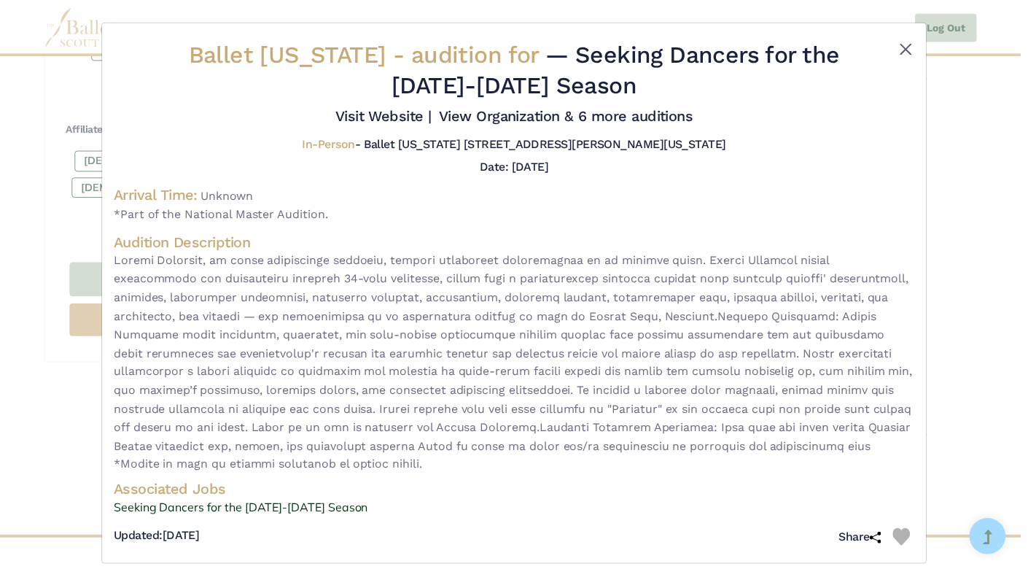
scroll to position [0, 0]
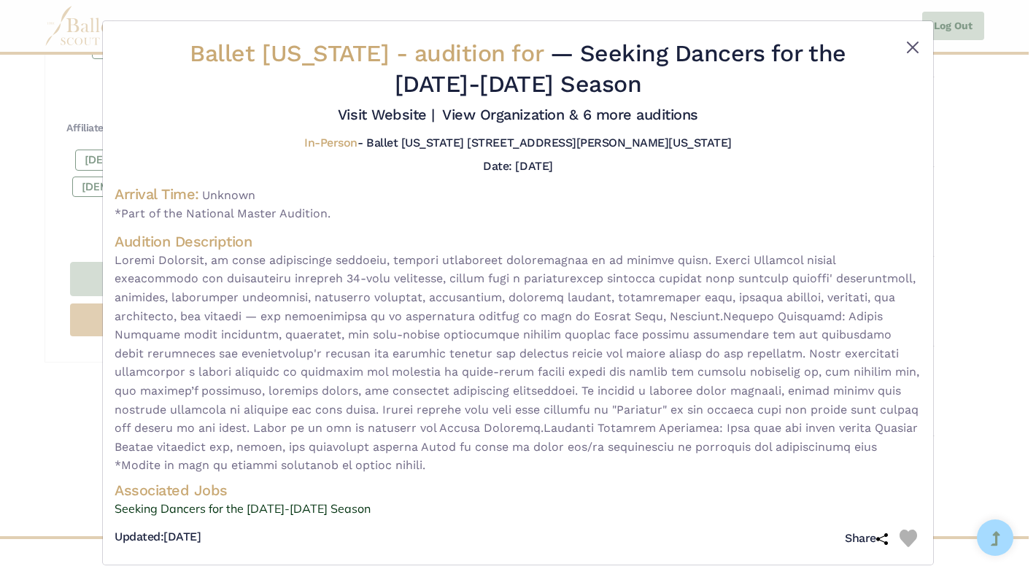
click at [904, 44] on button "Close" at bounding box center [913, 48] width 18 height 18
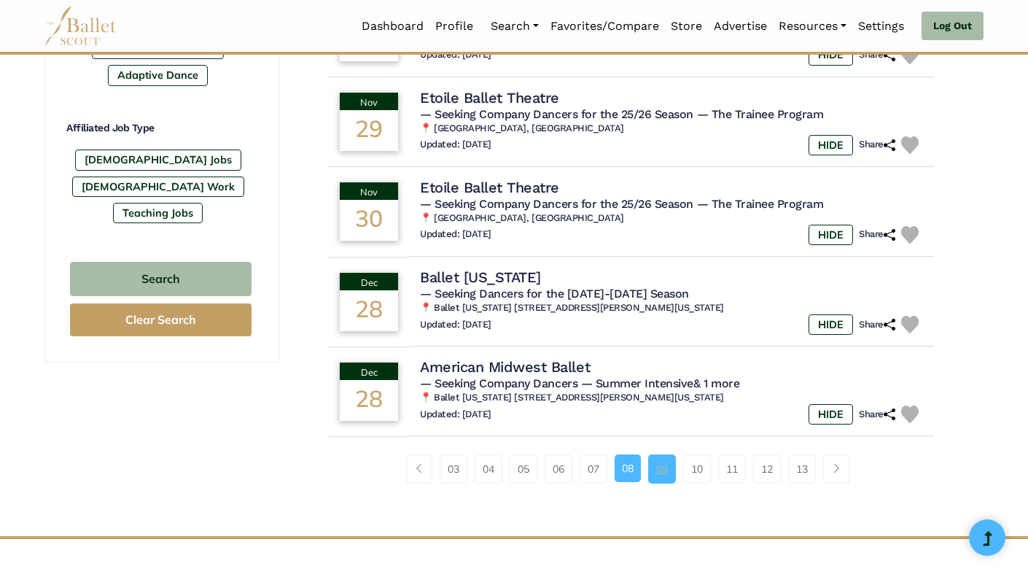
click at [659, 457] on link "09" at bounding box center [662, 468] width 28 height 29
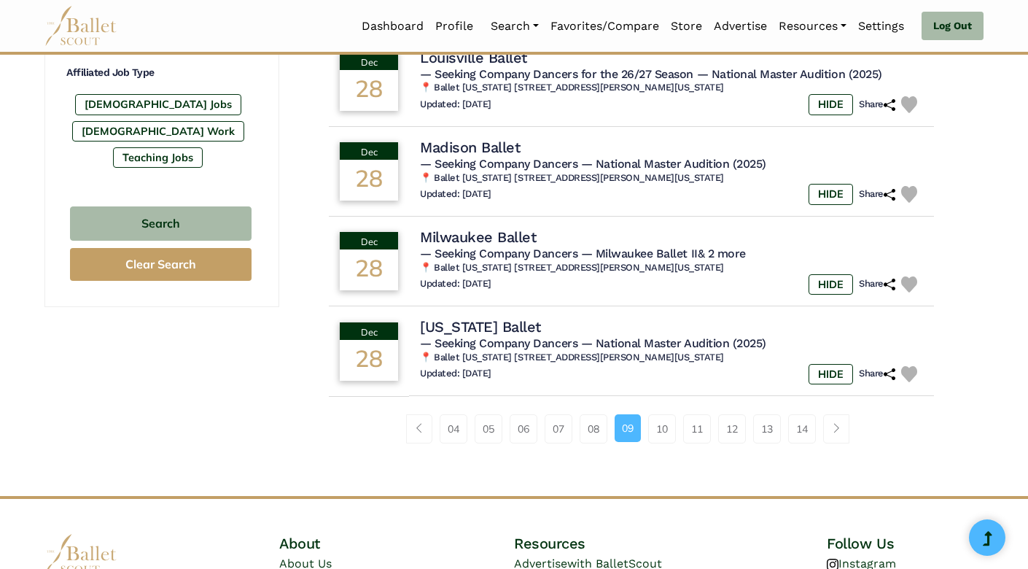
scroll to position [939, 0]
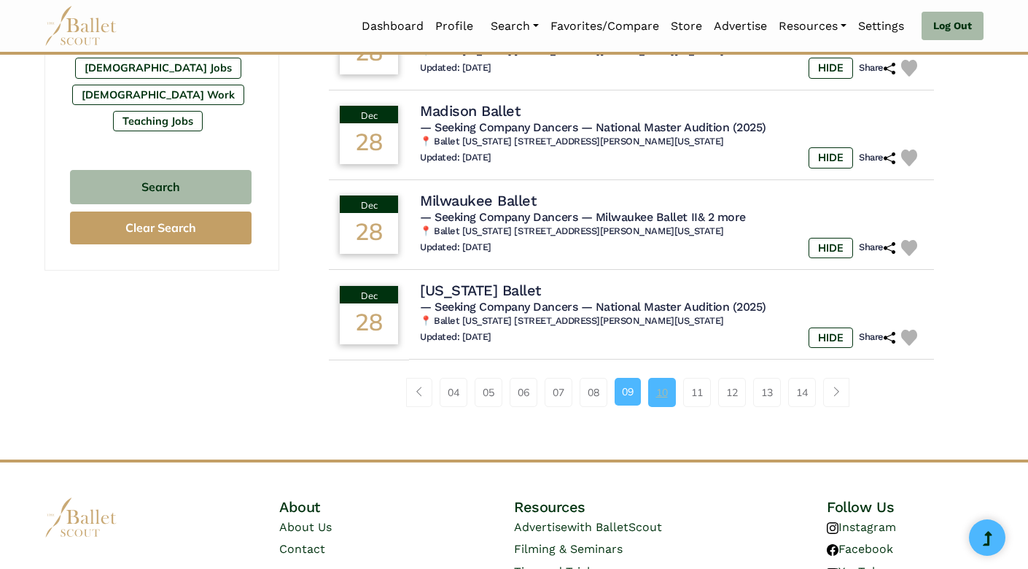
click at [651, 380] on link "10" at bounding box center [662, 392] width 28 height 29
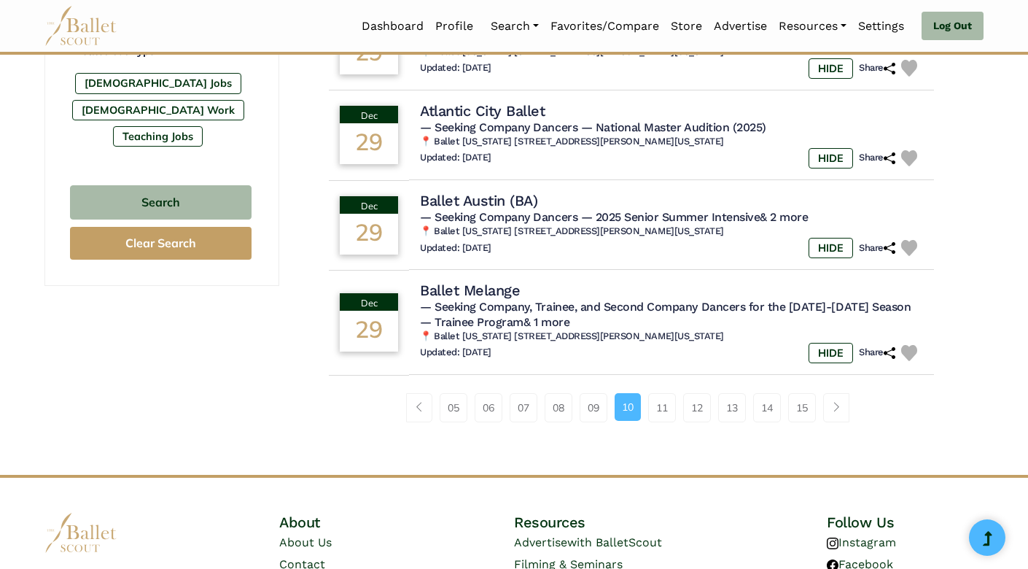
scroll to position [940, 0]
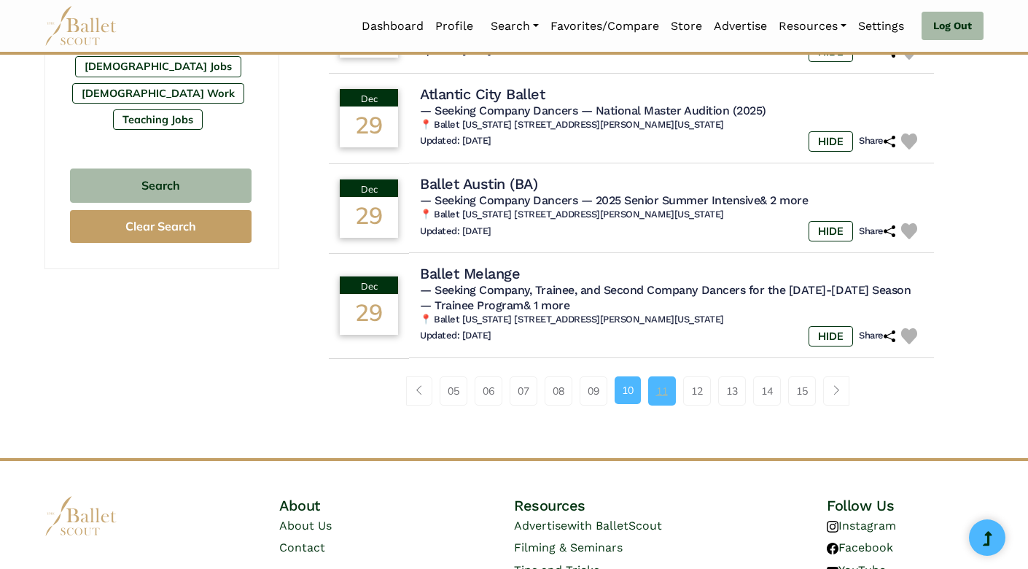
click at [664, 376] on link "11" at bounding box center [662, 390] width 28 height 29
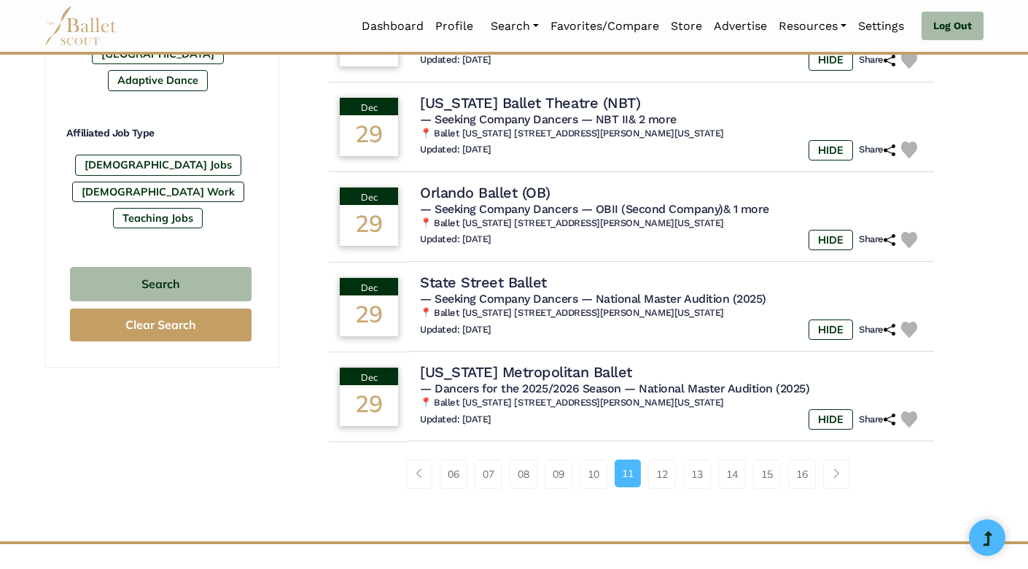
scroll to position [843, 0]
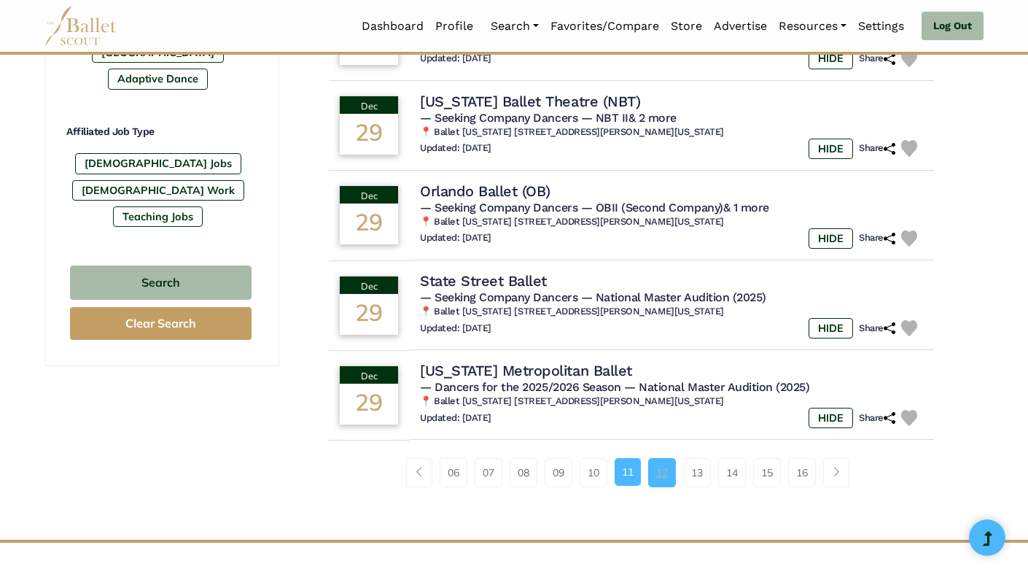
click at [662, 459] on link "12" at bounding box center [662, 472] width 28 height 29
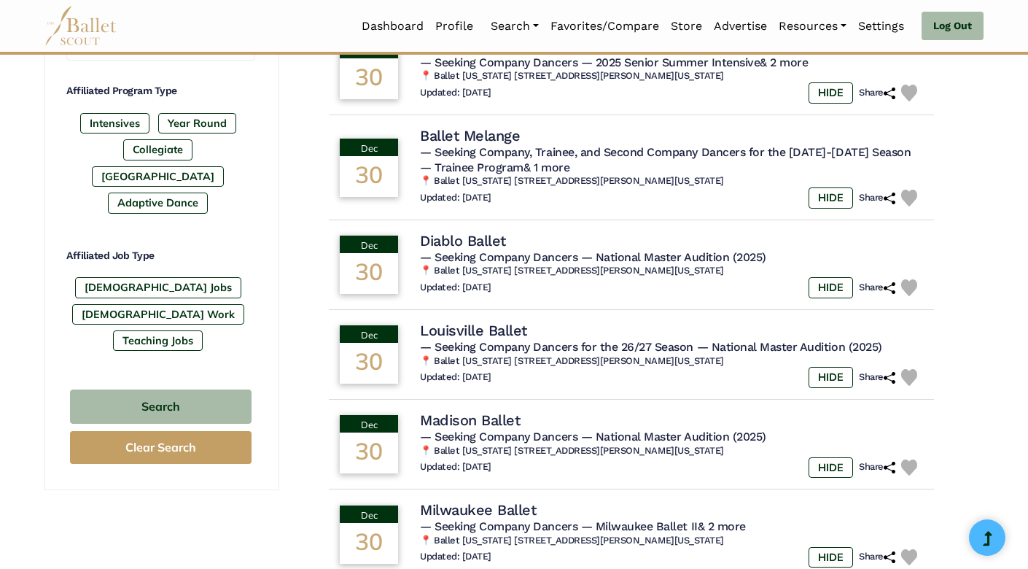
scroll to position [882, 0]
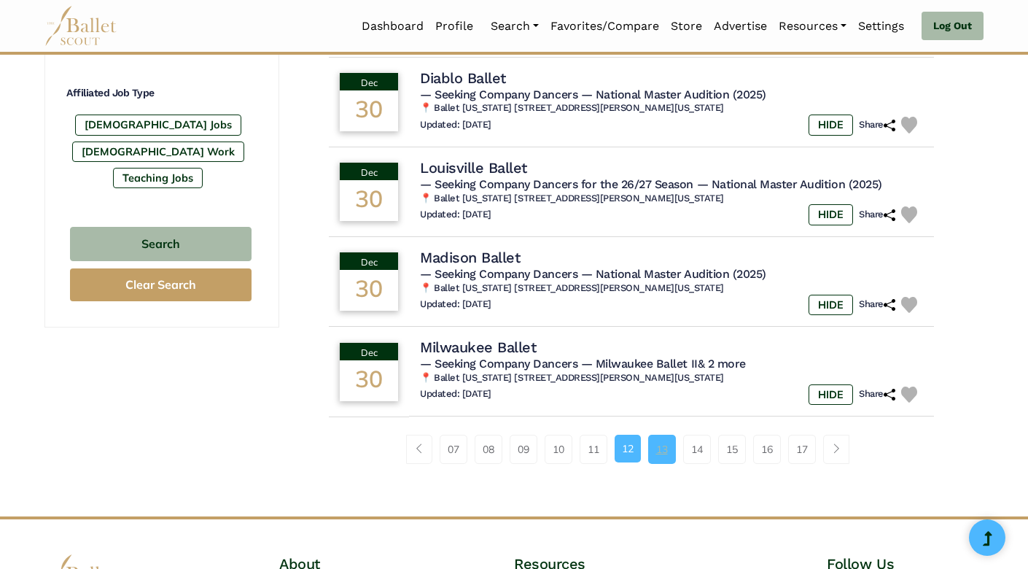
click at [665, 435] on link "13" at bounding box center [662, 449] width 28 height 29
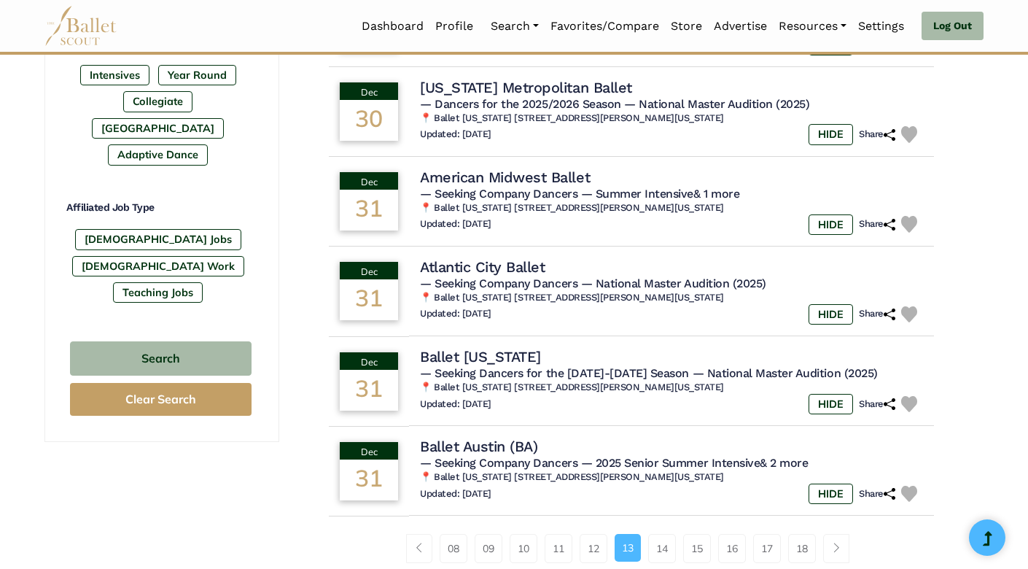
scroll to position [845, 0]
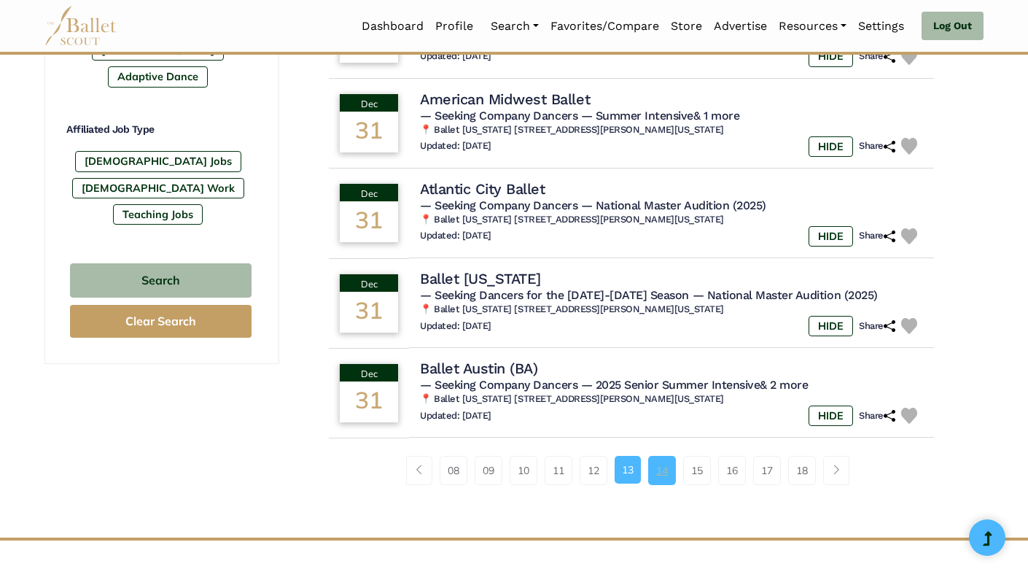
click at [661, 465] on link "14" at bounding box center [662, 470] width 28 height 29
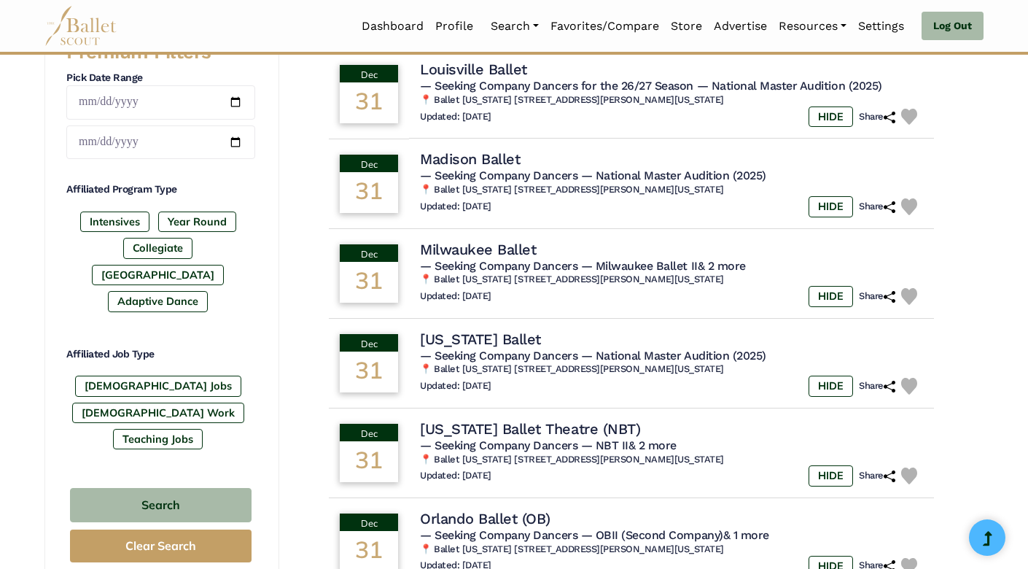
scroll to position [808, 0]
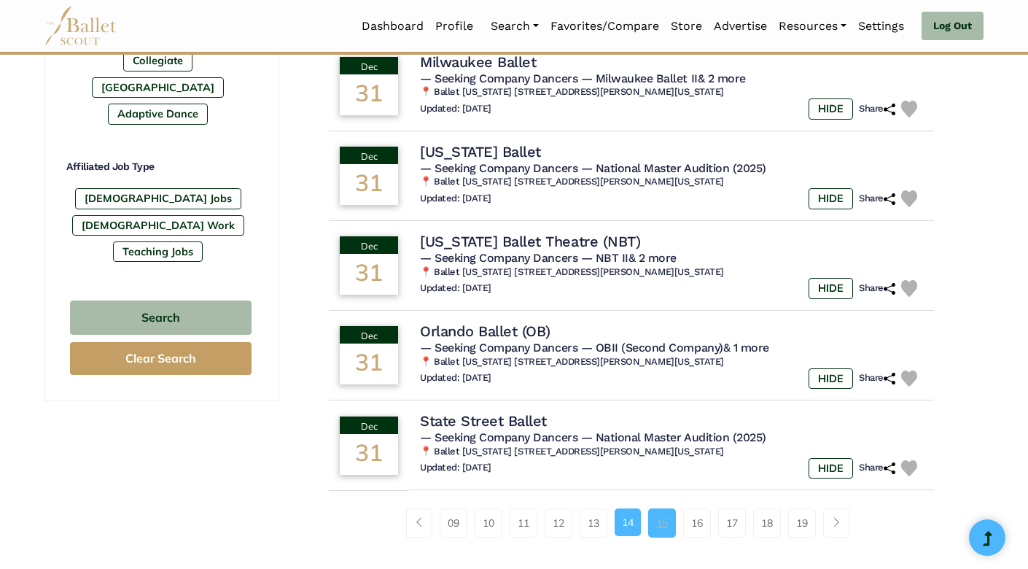
click at [665, 508] on link "15" at bounding box center [662, 522] width 28 height 29
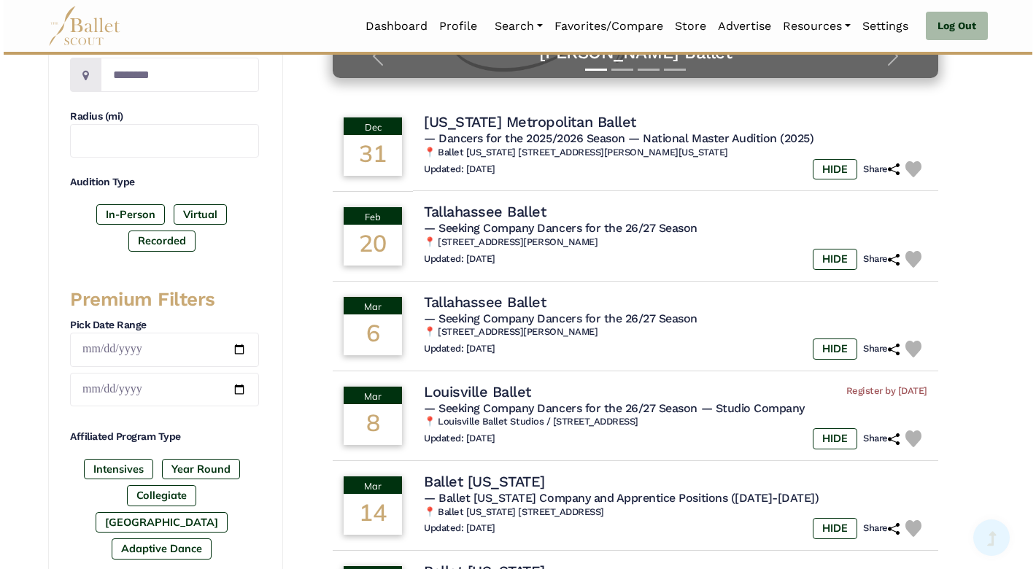
scroll to position [377, 0]
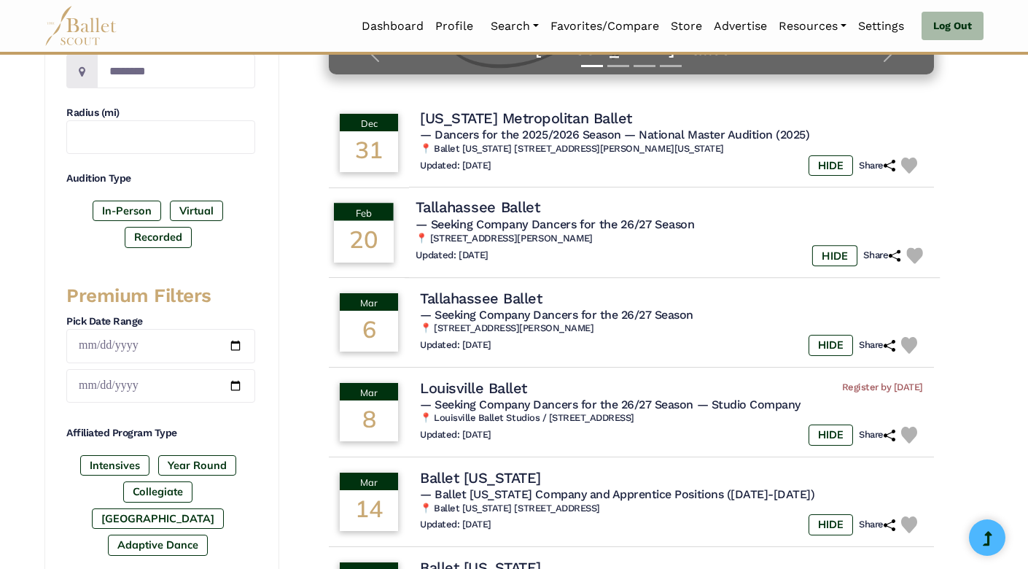
click at [430, 204] on td "Tallahassee Ballet — Seeking Company Dancers for the 26/27 Season 📍 [STREET_ADD…" at bounding box center [672, 233] width 535 height 92
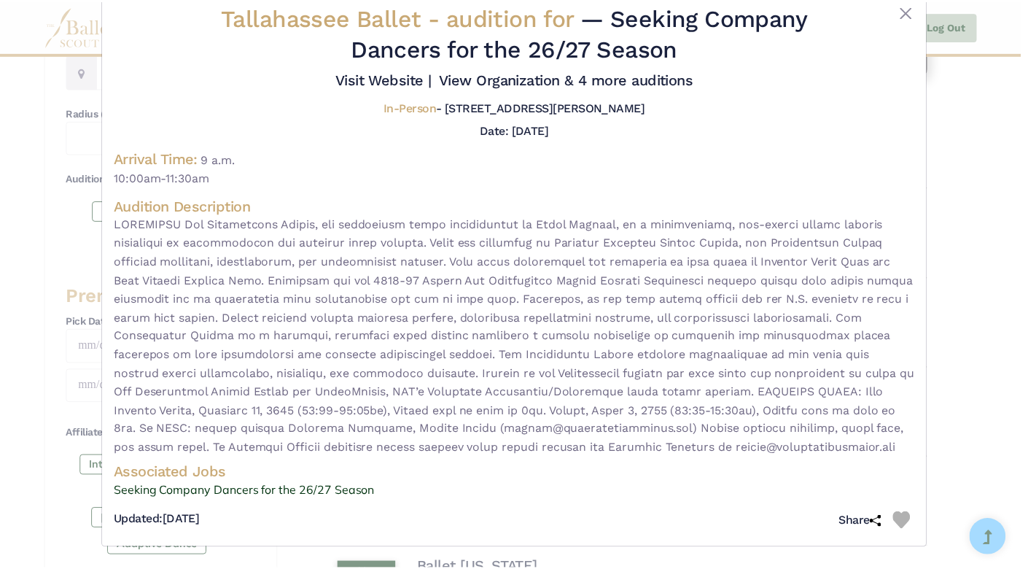
scroll to position [46, 0]
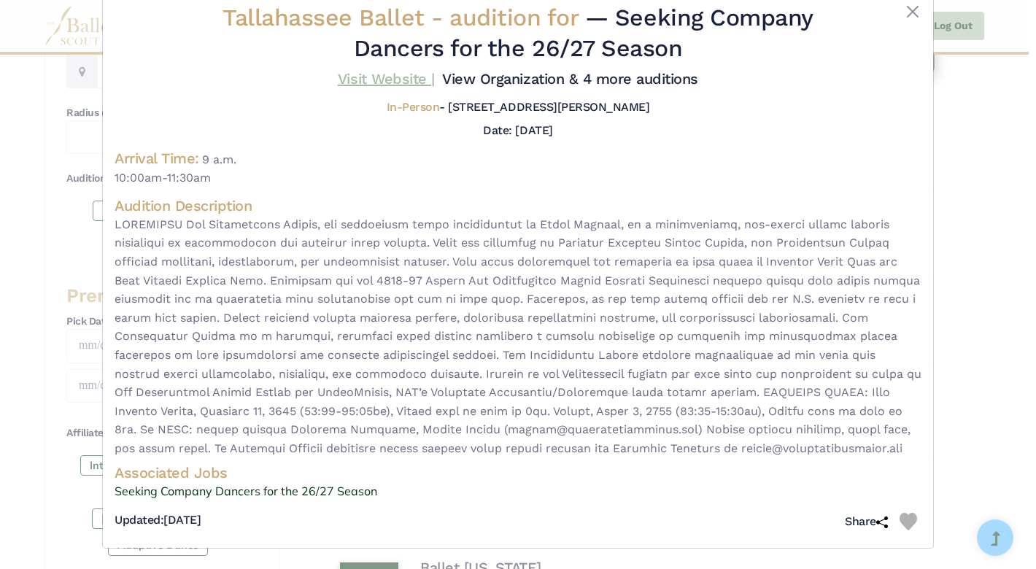
click at [435, 70] on link "Visit Website |" at bounding box center [386, 79] width 97 height 18
click at [910, 8] on button "Close" at bounding box center [913, 12] width 18 height 18
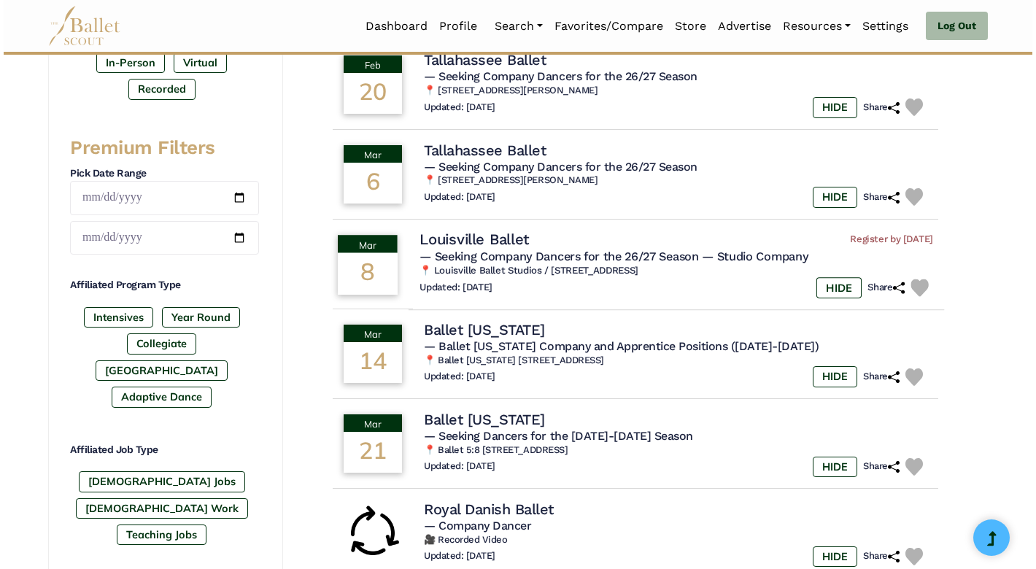
scroll to position [543, 0]
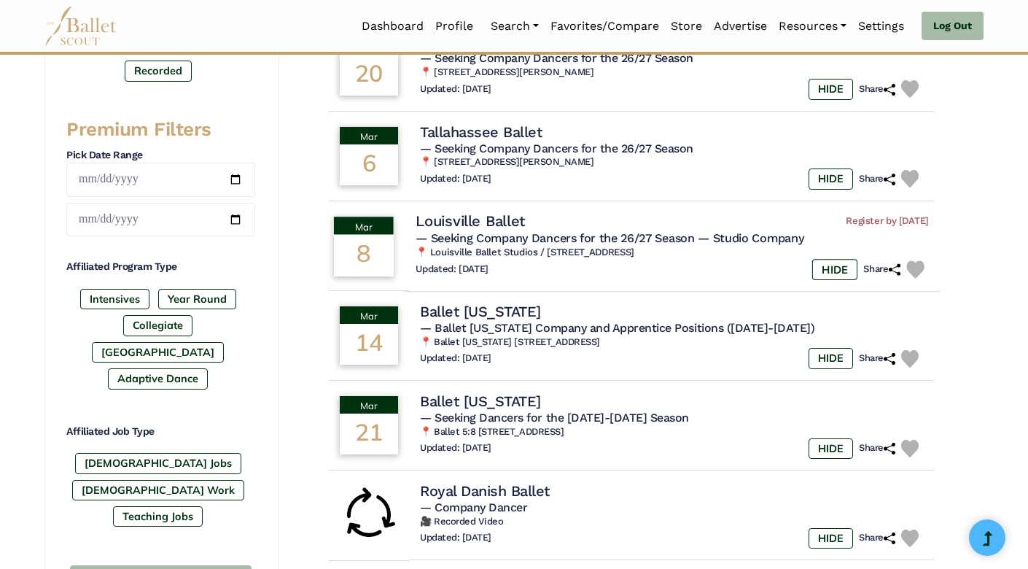
click at [424, 250] on td "Louisville Ballet Register by Feb. 20, 2026 — Seeking Company Dancers for the 2…" at bounding box center [672, 246] width 535 height 92
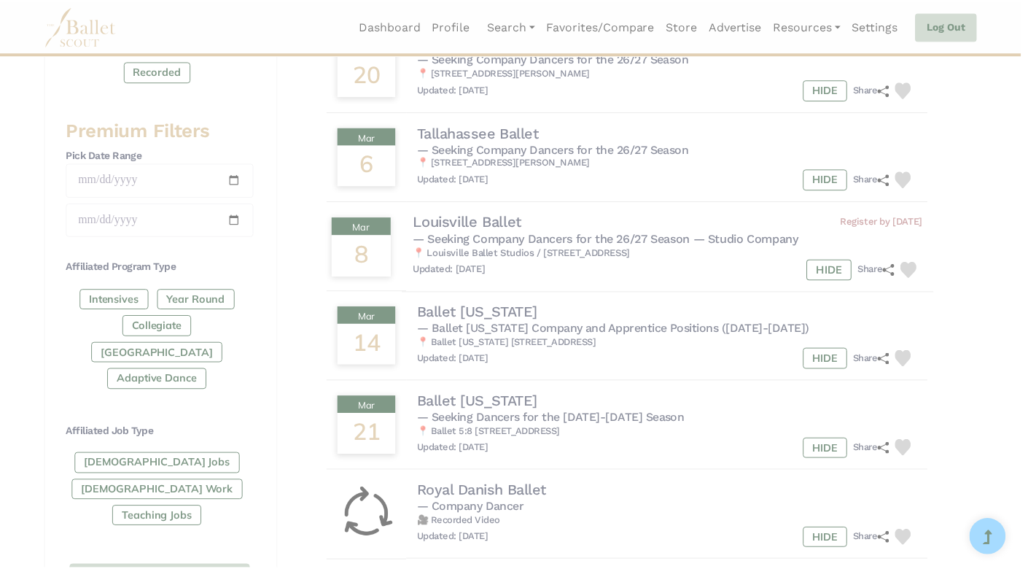
scroll to position [0, 0]
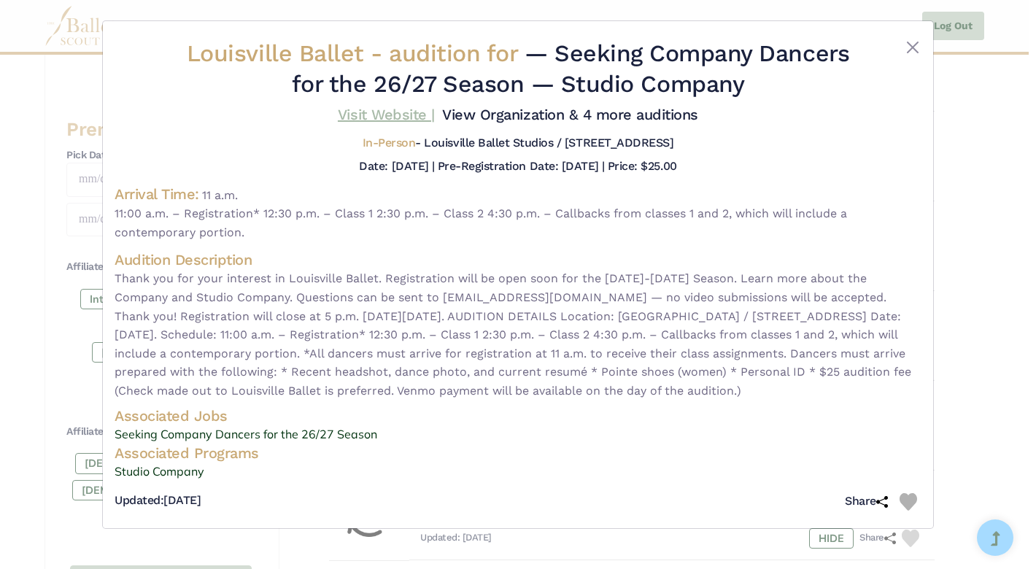
click at [435, 111] on link "Visit Website |" at bounding box center [386, 115] width 97 height 18
click at [912, 55] on button "Close" at bounding box center [913, 48] width 18 height 18
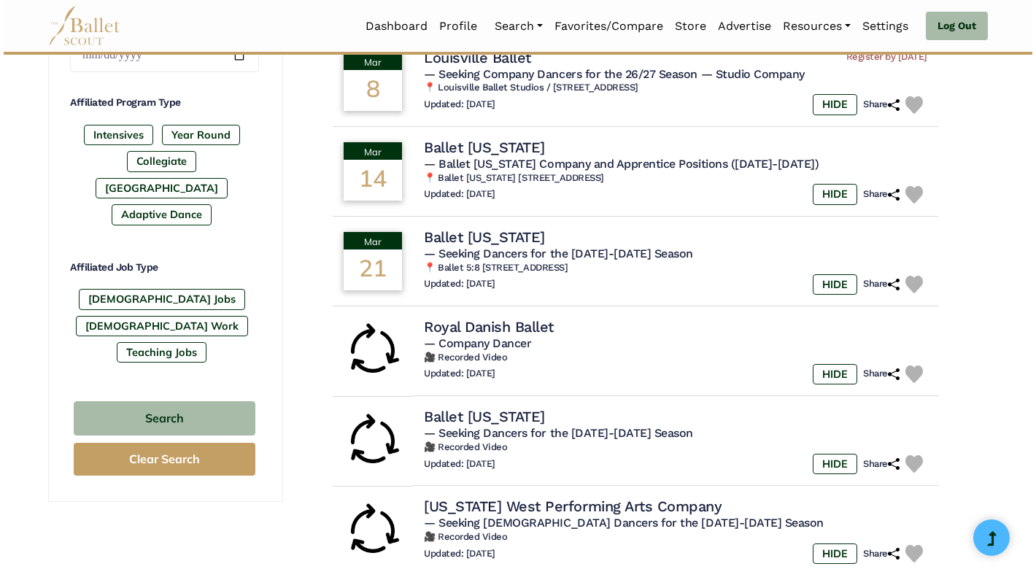
scroll to position [707, 0]
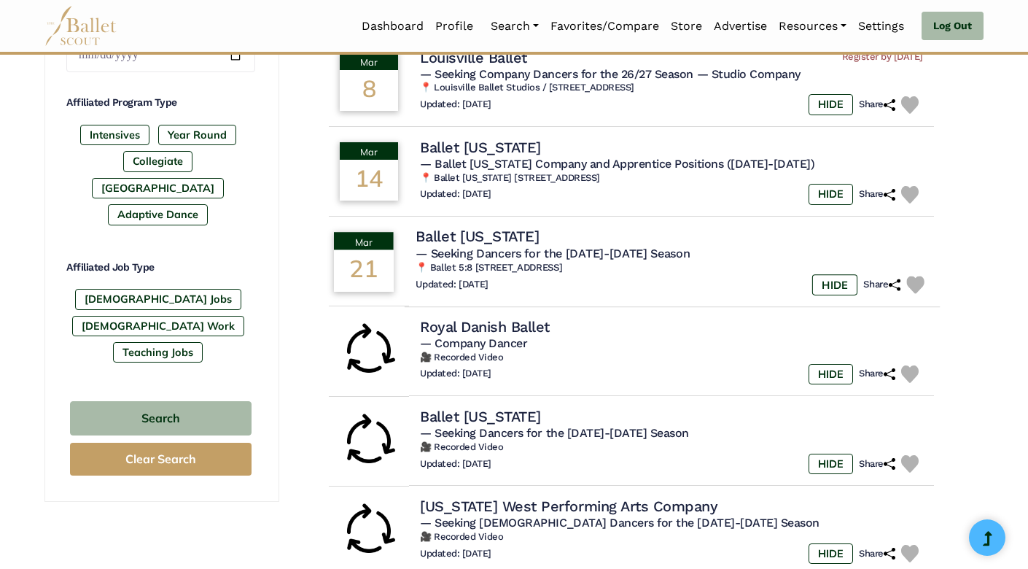
click at [405, 265] on td "Mar 21" at bounding box center [364, 262] width 82 height 92
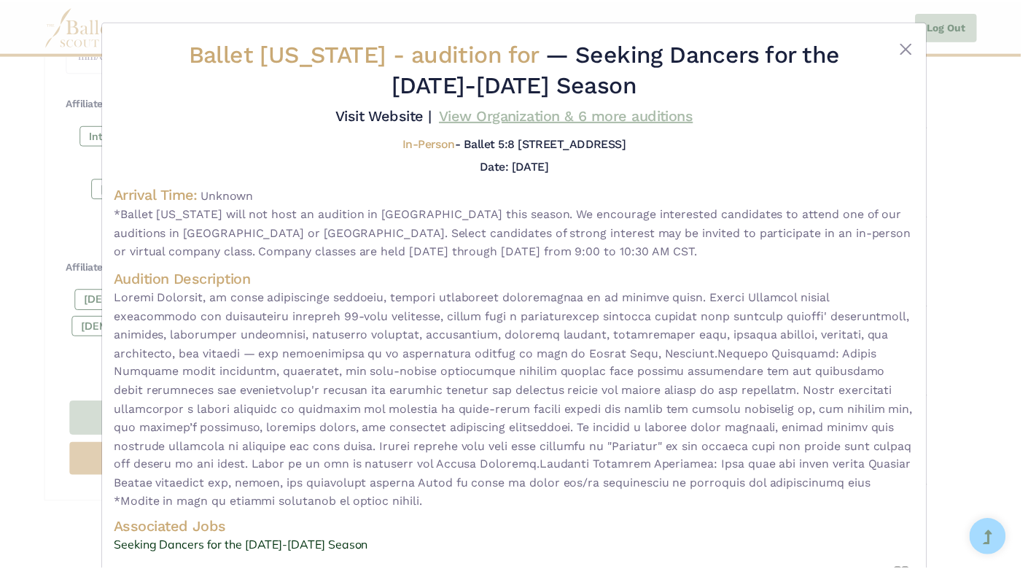
scroll to position [0, 0]
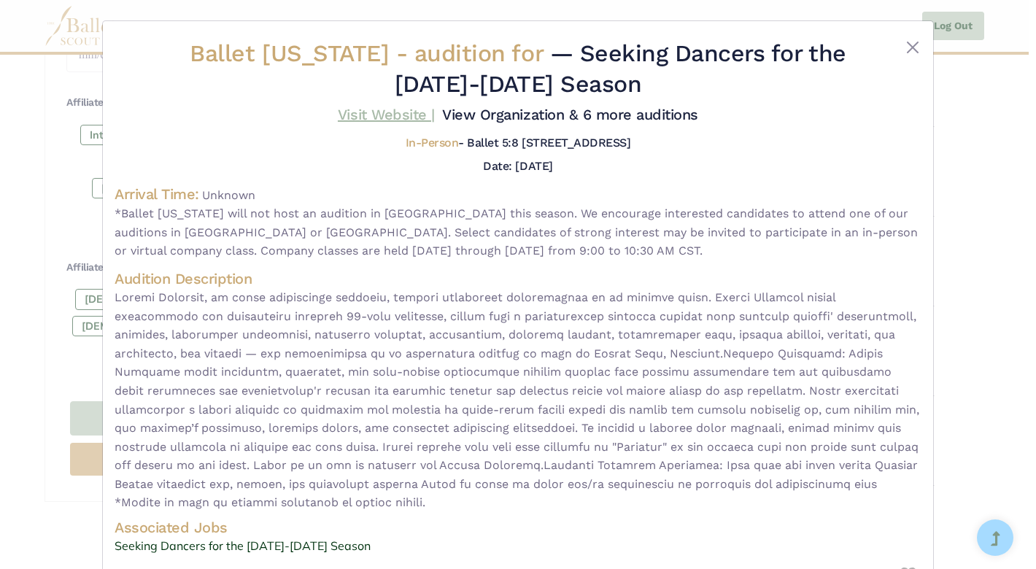
click at [435, 117] on link "Visit Website |" at bounding box center [386, 115] width 97 height 18
click at [904, 47] on button "Close" at bounding box center [913, 48] width 18 height 18
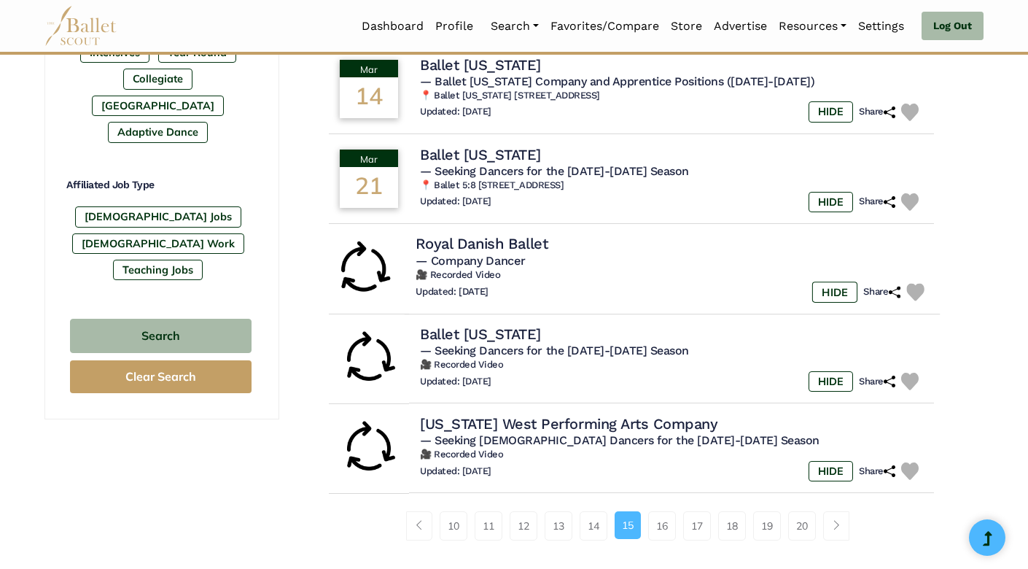
scroll to position [820, 0]
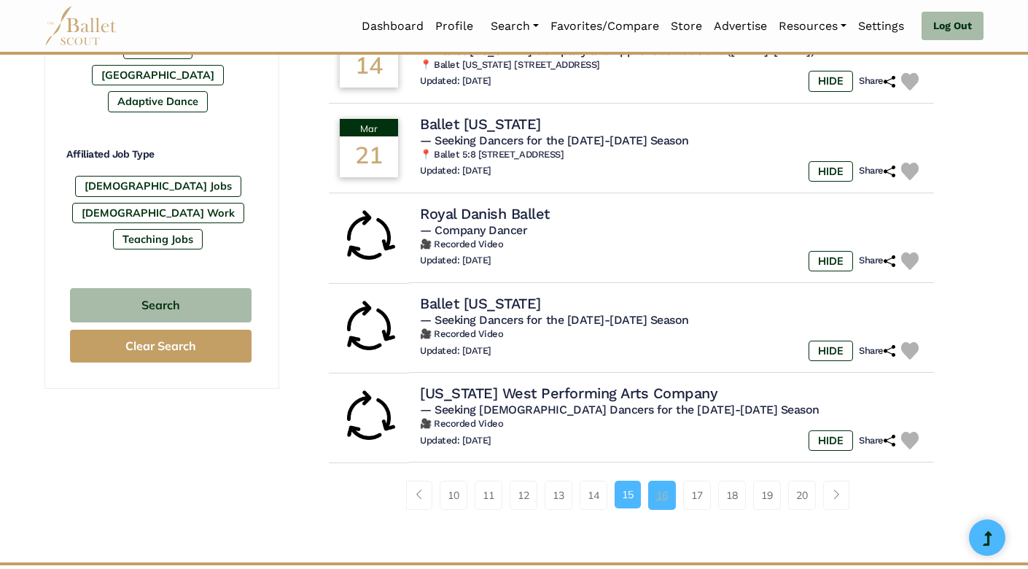
click at [666, 483] on link "16" at bounding box center [662, 495] width 28 height 29
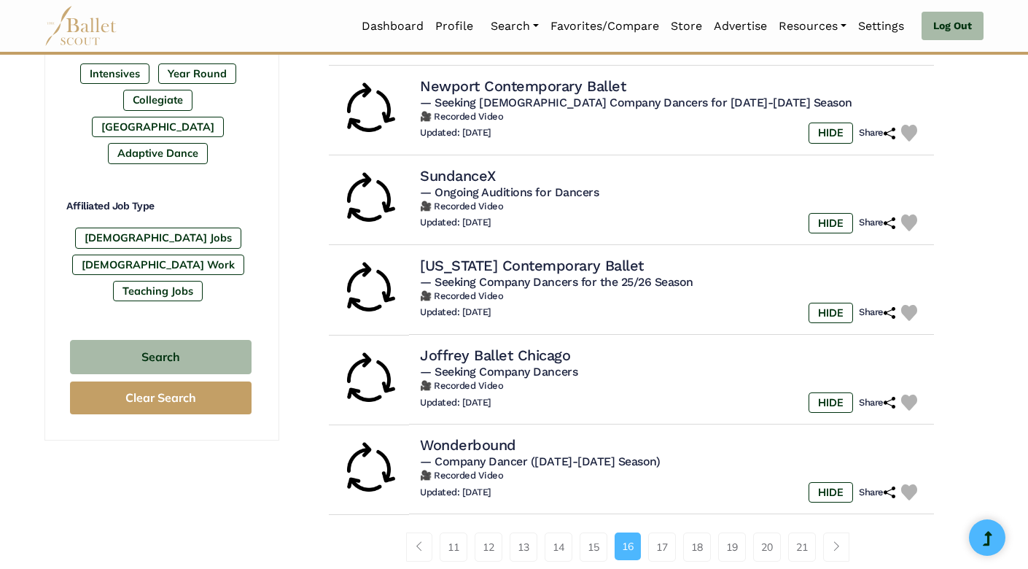
scroll to position [789, 0]
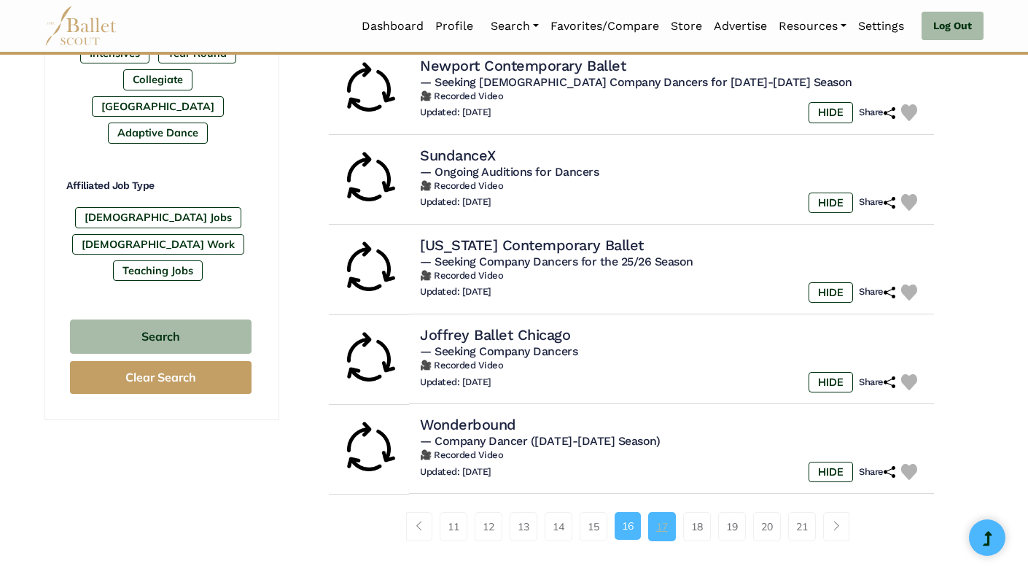
click at [656, 512] on link "17" at bounding box center [662, 526] width 28 height 29
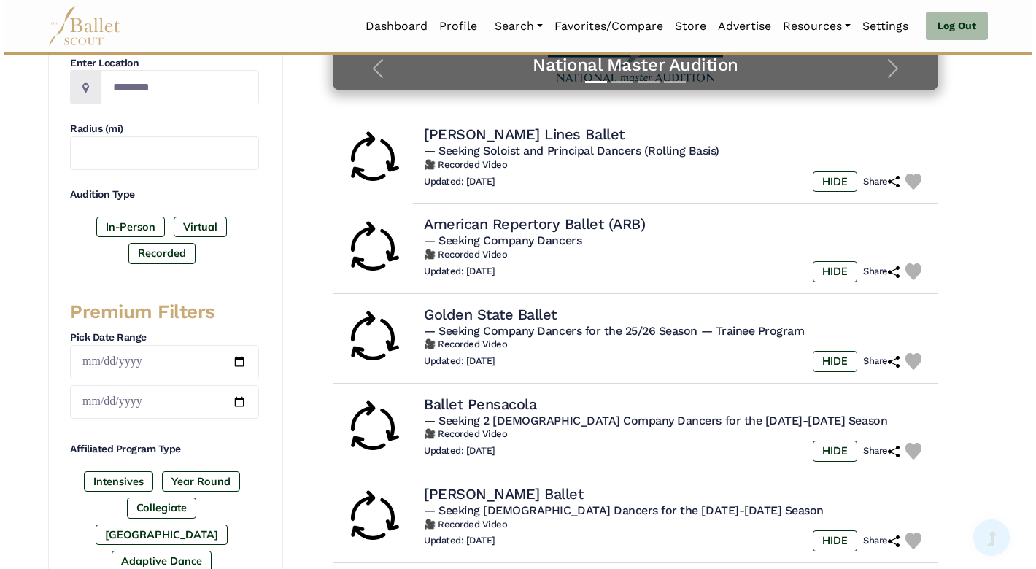
scroll to position [363, 0]
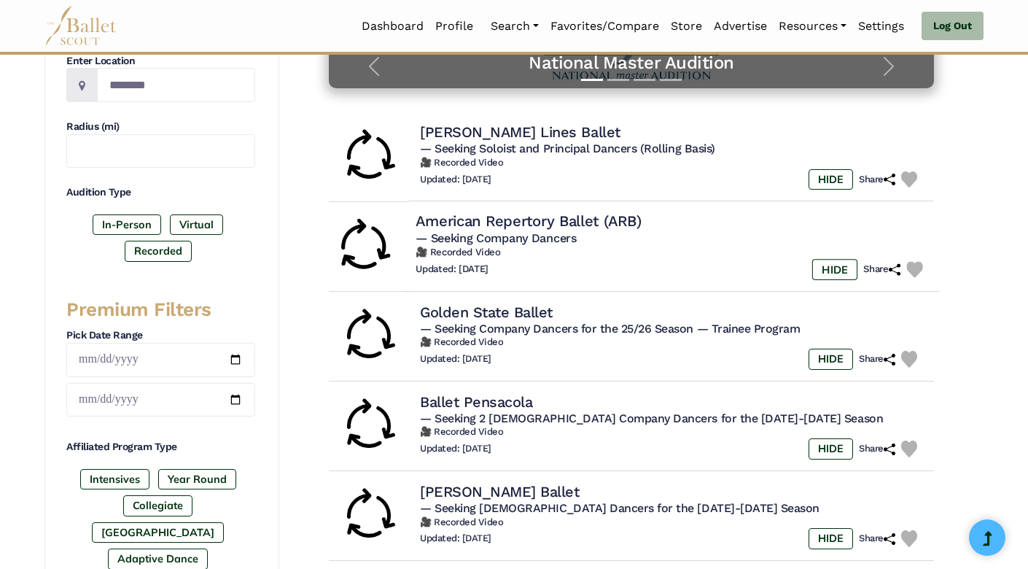
click at [523, 234] on span "— Seeking Company Dancers" at bounding box center [496, 238] width 160 height 14
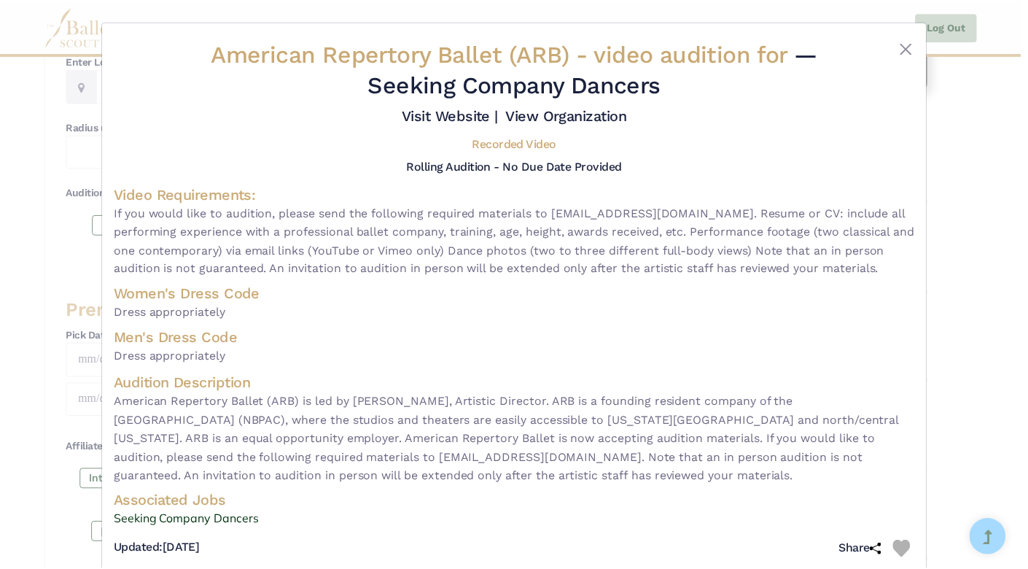
scroll to position [0, 0]
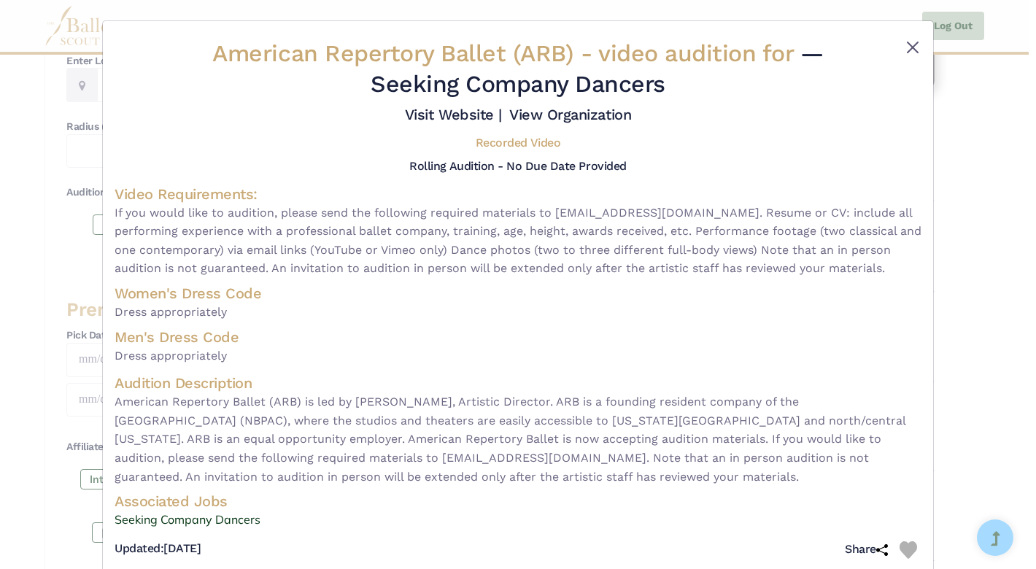
click at [904, 43] on button "Close" at bounding box center [913, 48] width 18 height 18
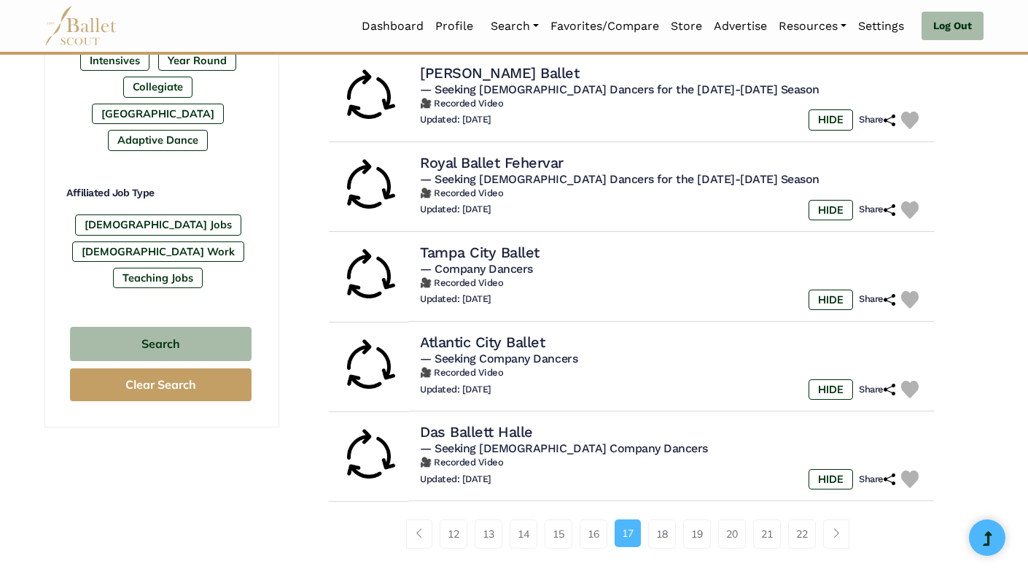
scroll to position [789, 0]
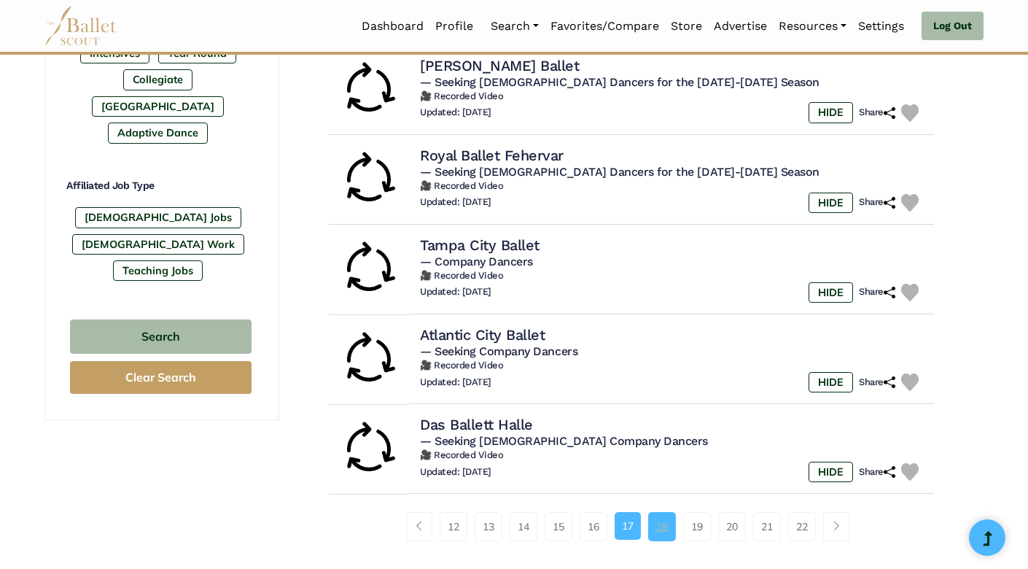
click at [670, 516] on link "18" at bounding box center [662, 526] width 28 height 29
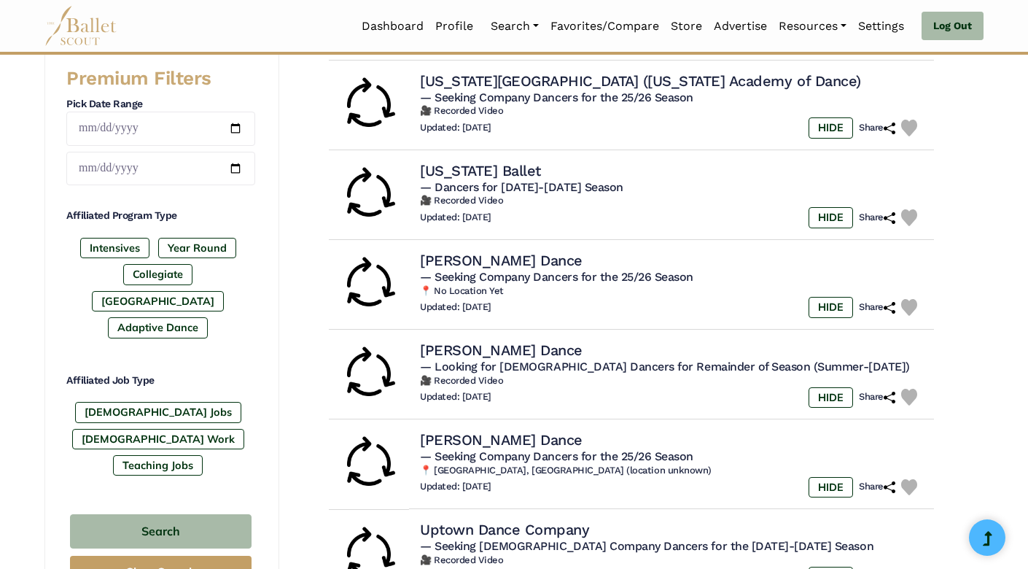
scroll to position [599, 0]
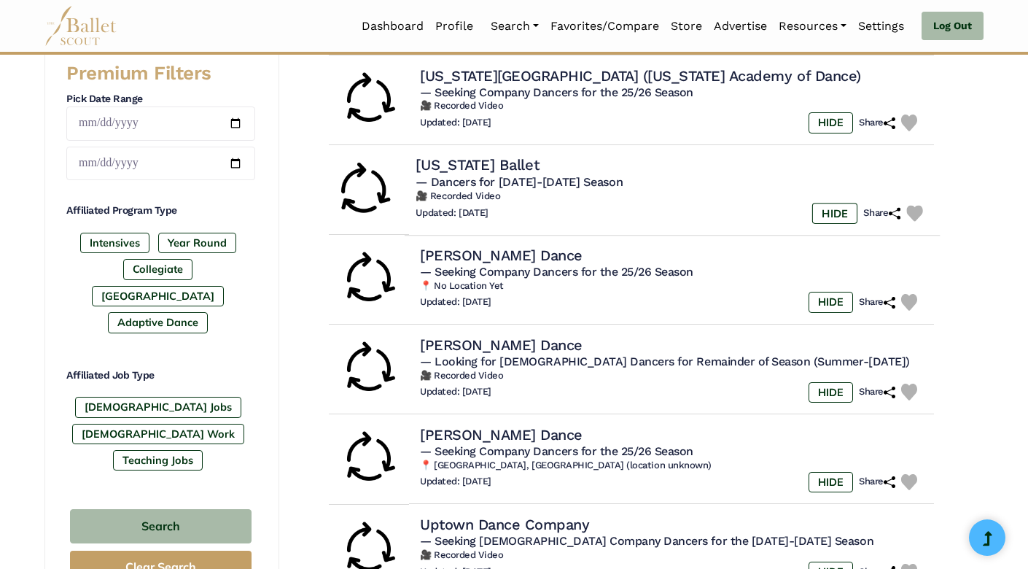
click at [610, 166] on div "Connecticut Ballet" at bounding box center [672, 165] width 513 height 20
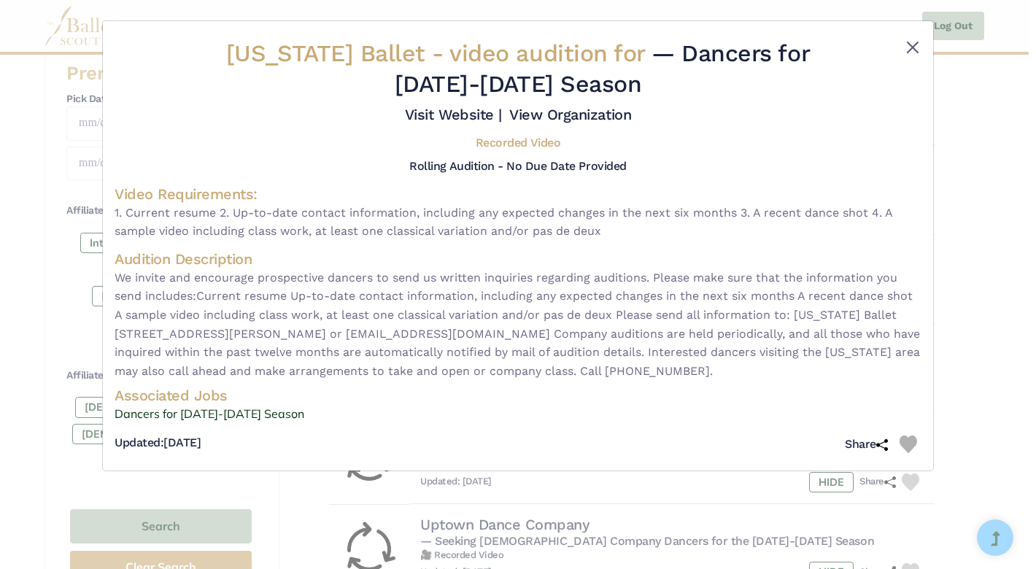
click at [912, 47] on button "Close" at bounding box center [913, 48] width 18 height 18
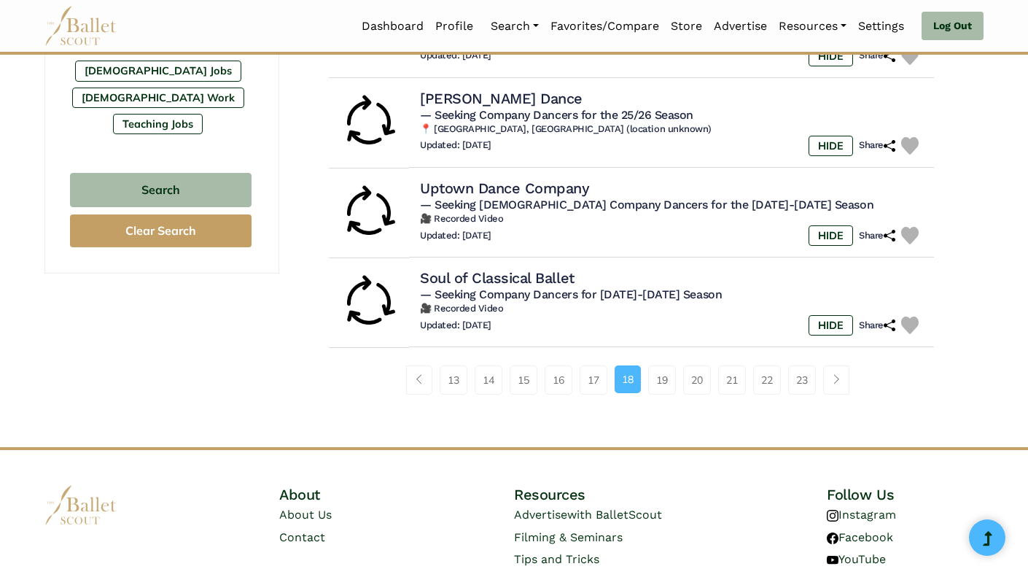
scroll to position [948, 0]
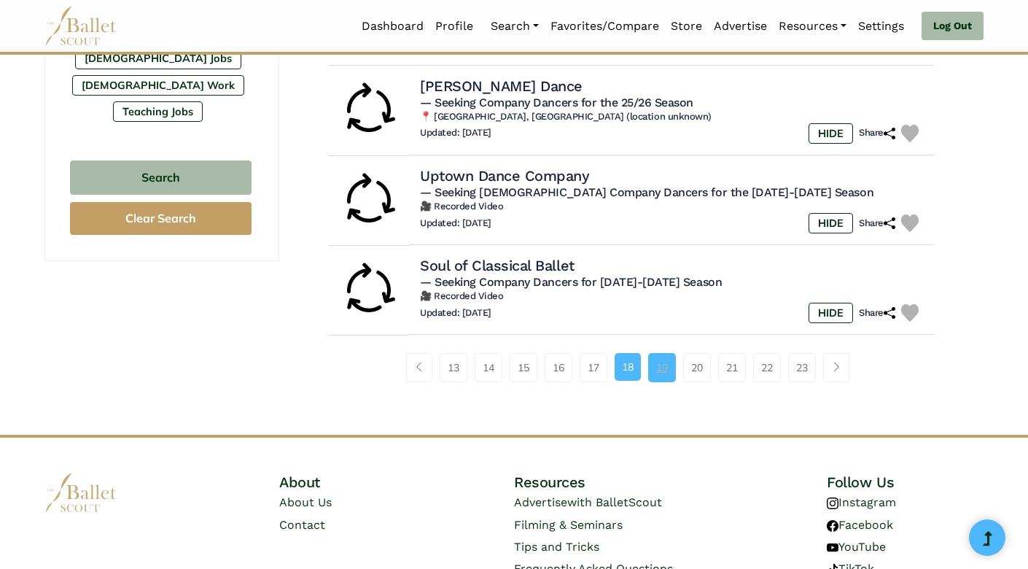
click at [670, 354] on link "19" at bounding box center [662, 367] width 28 height 29
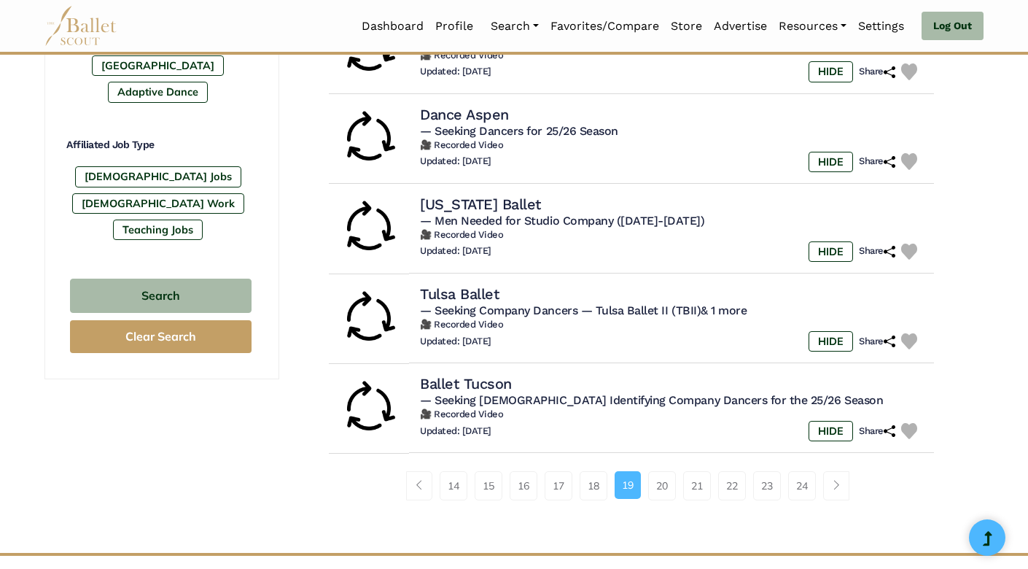
scroll to position [835, 0]
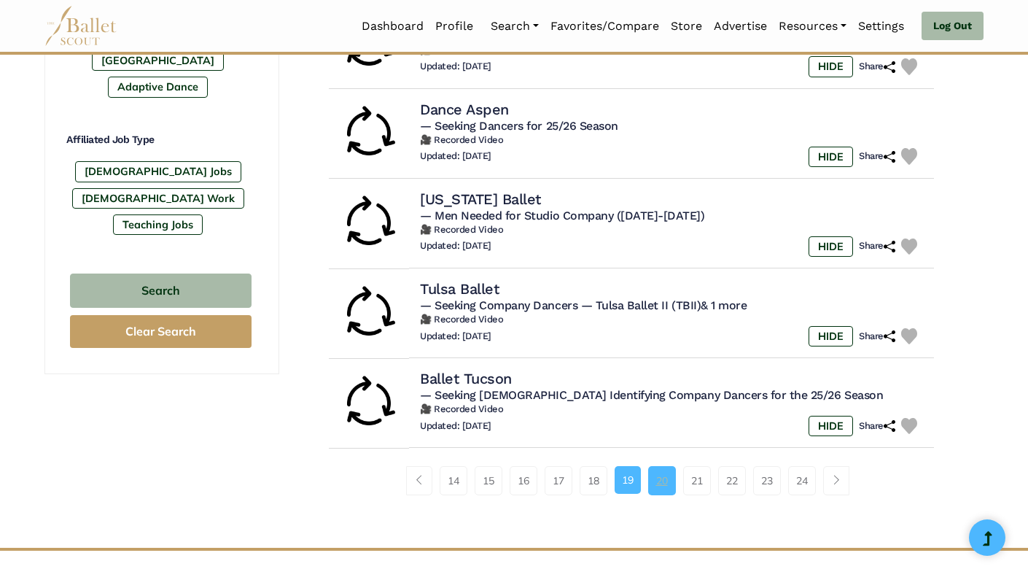
click at [666, 466] on link "20" at bounding box center [662, 480] width 28 height 29
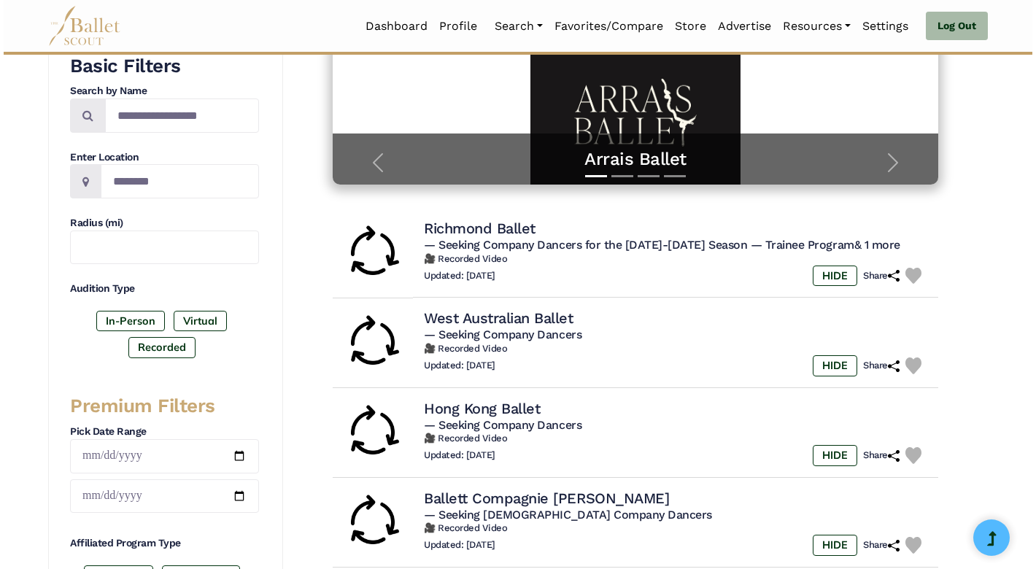
scroll to position [269, 0]
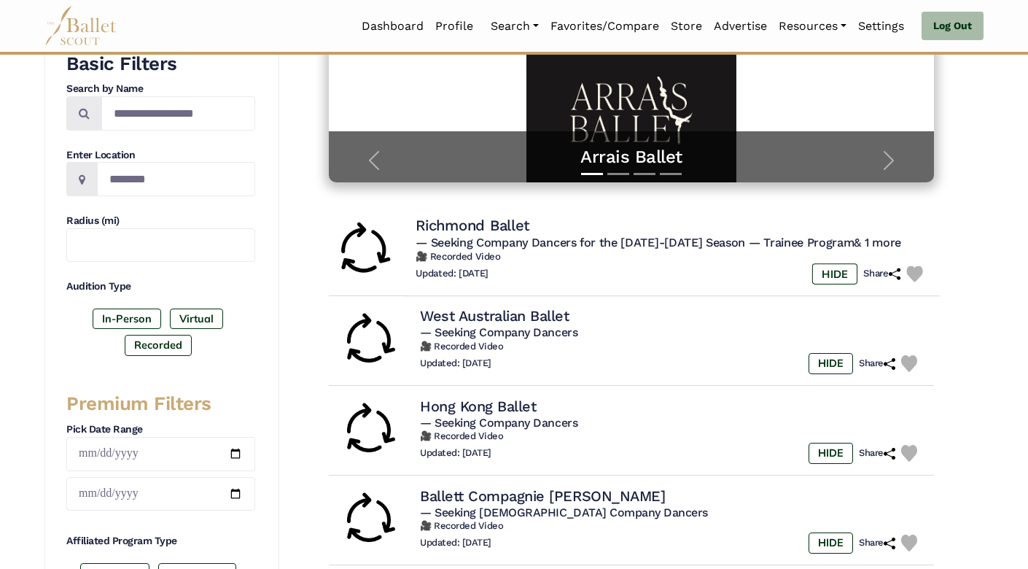
click at [529, 243] on span "— Seeking Company Dancers for the [DATE]-[DATE] Season" at bounding box center [581, 243] width 330 height 14
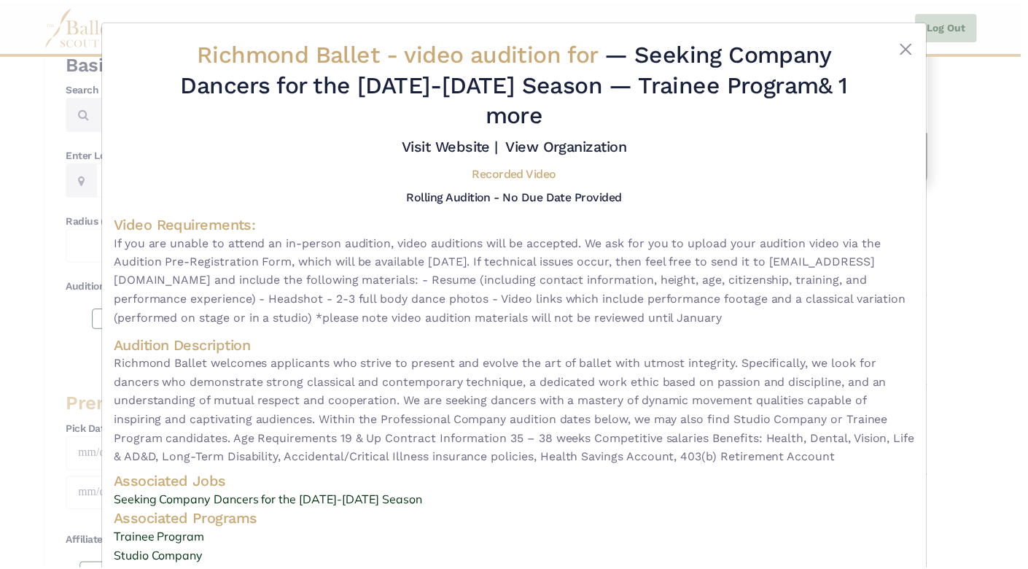
scroll to position [0, 0]
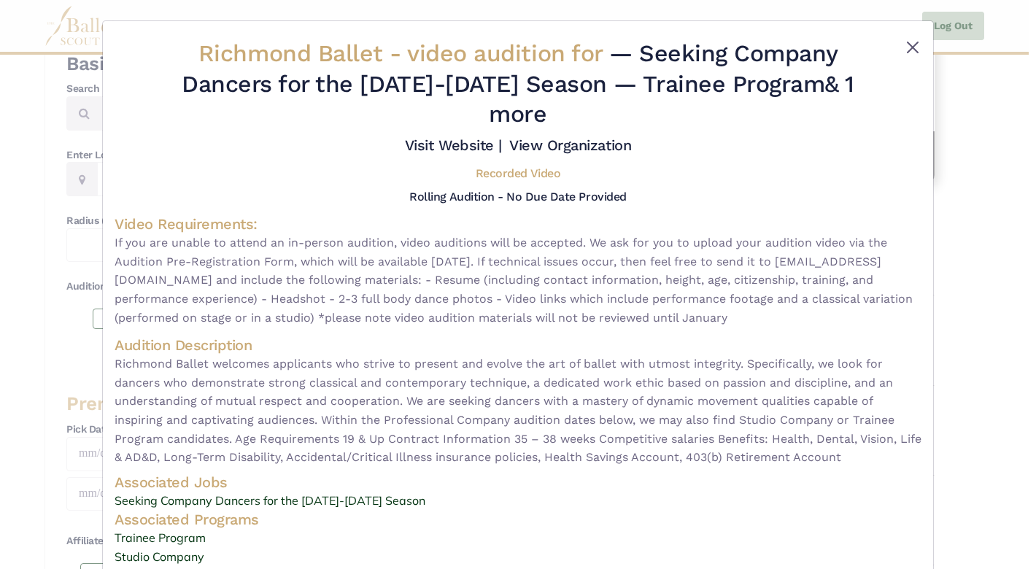
click at [904, 42] on button "Close" at bounding box center [913, 48] width 18 height 18
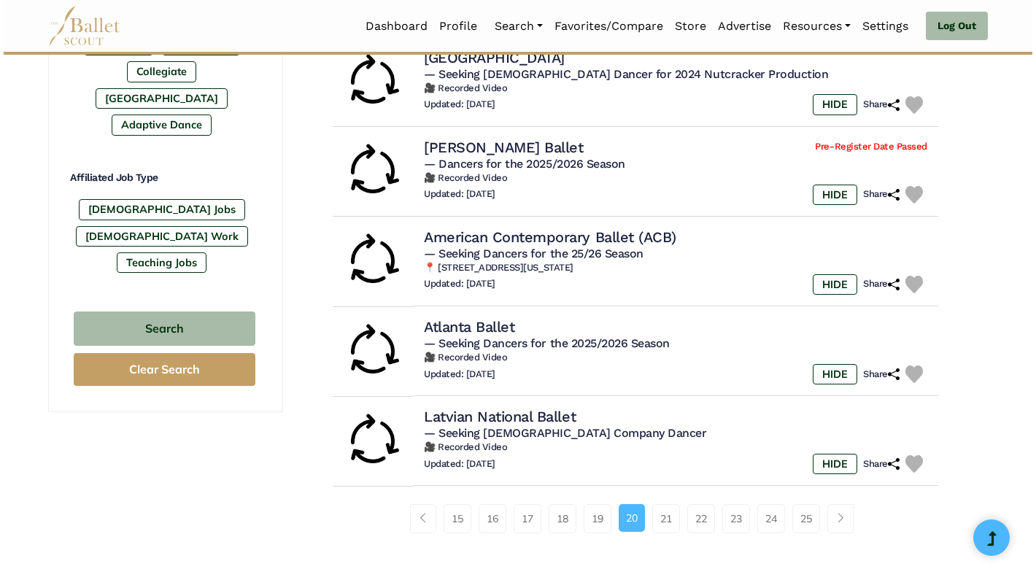
scroll to position [801, 0]
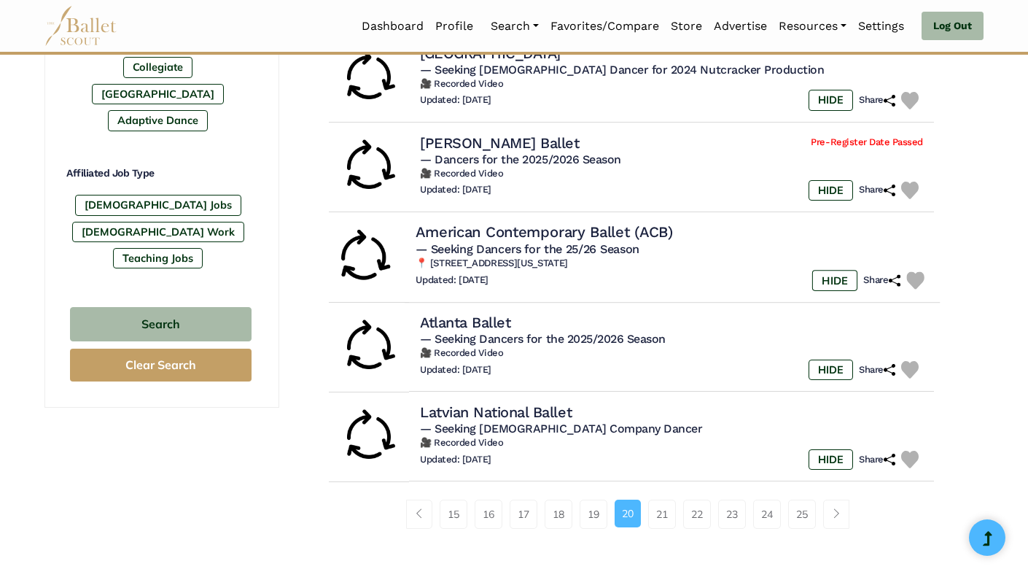
click at [704, 242] on h5 "— Seeking Dancers for the 25/26 Season" at bounding box center [672, 249] width 513 height 15
click at [620, 222] on h4 "American Contemporary Ballet (ACB)" at bounding box center [544, 232] width 257 height 20
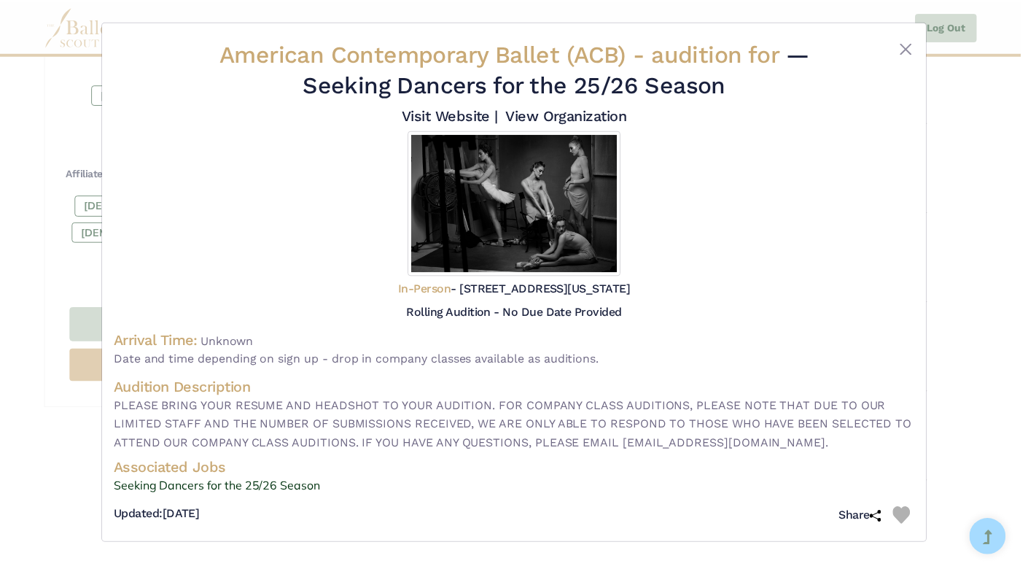
scroll to position [9, 0]
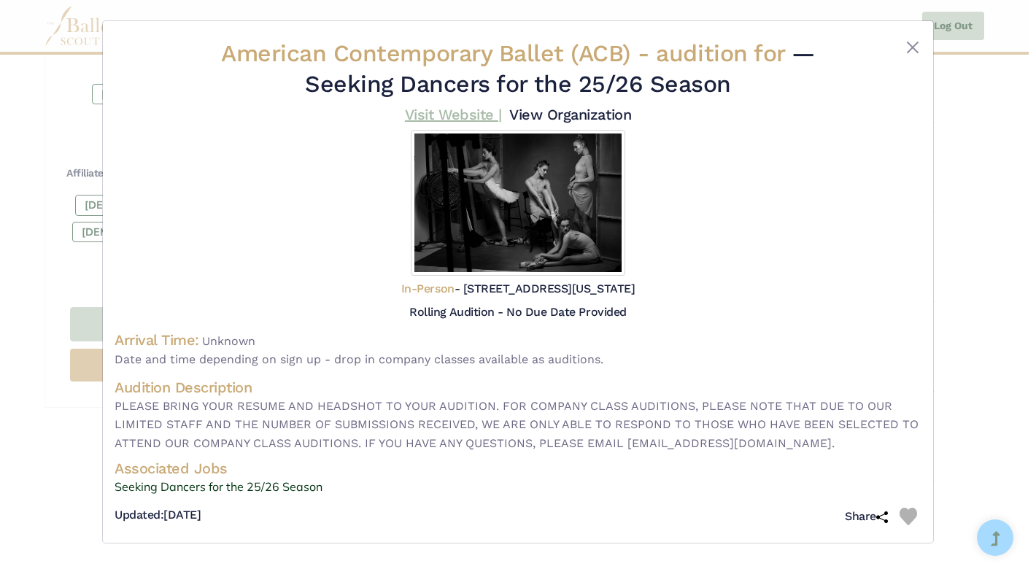
click at [502, 106] on link "Visit Website |" at bounding box center [453, 115] width 97 height 18
click at [909, 48] on div at bounding box center [887, 72] width 67 height 66
click at [909, 42] on button "Close" at bounding box center [913, 48] width 18 height 18
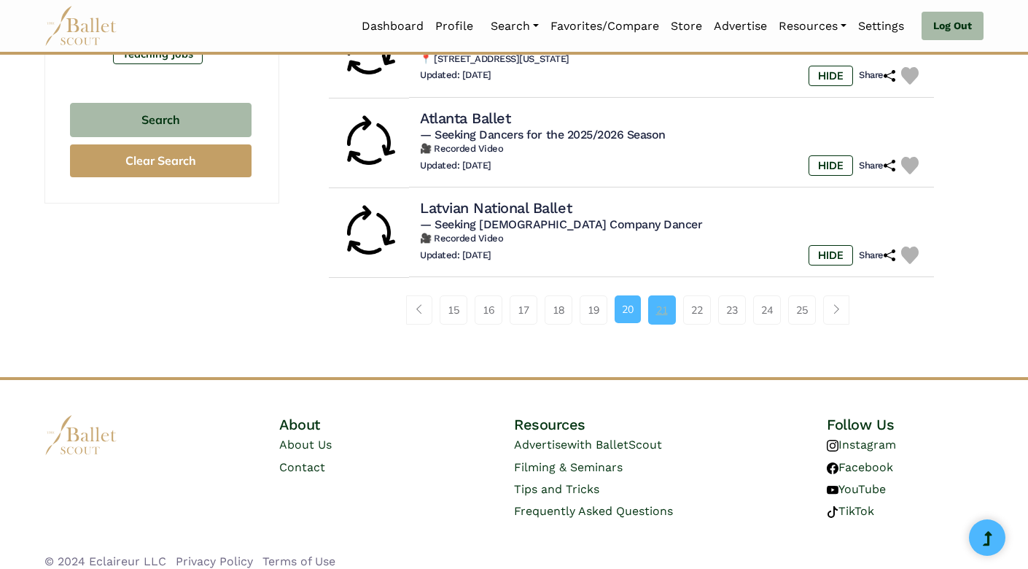
scroll to position [1005, 0]
click at [659, 301] on link "21" at bounding box center [662, 310] width 28 height 29
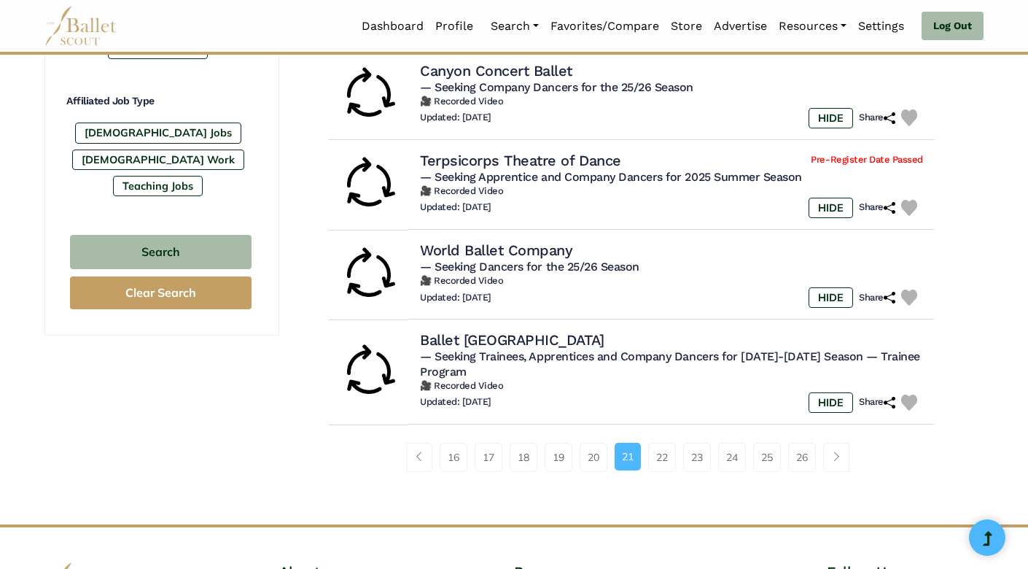
scroll to position [881, 0]
